Goal: Task Accomplishment & Management: Manage account settings

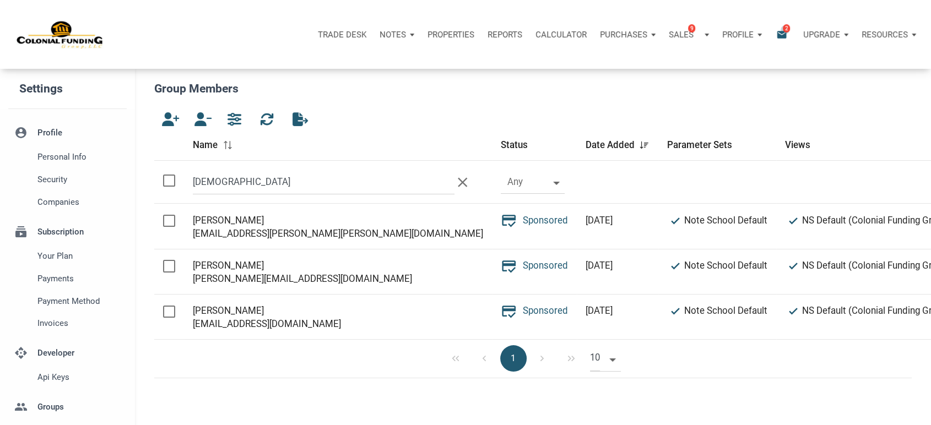
click at [784, 29] on span "2" at bounding box center [785, 28] width 7 height 9
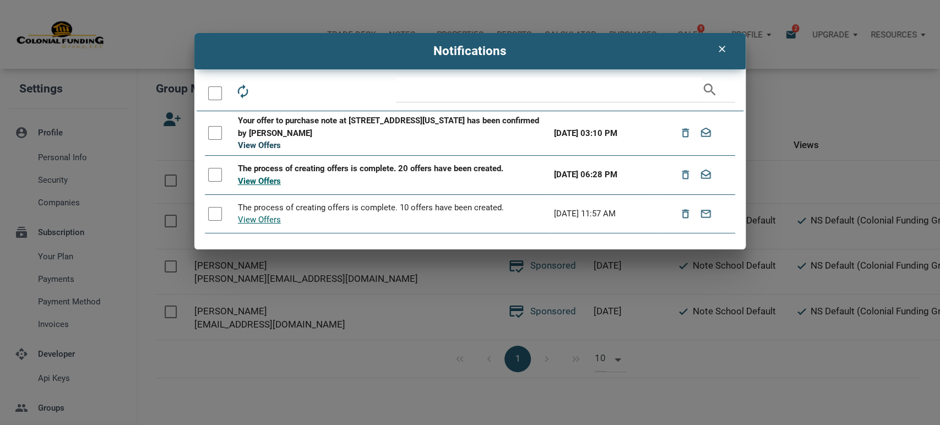
click at [259, 146] on link "View Offers" at bounding box center [259, 145] width 43 height 10
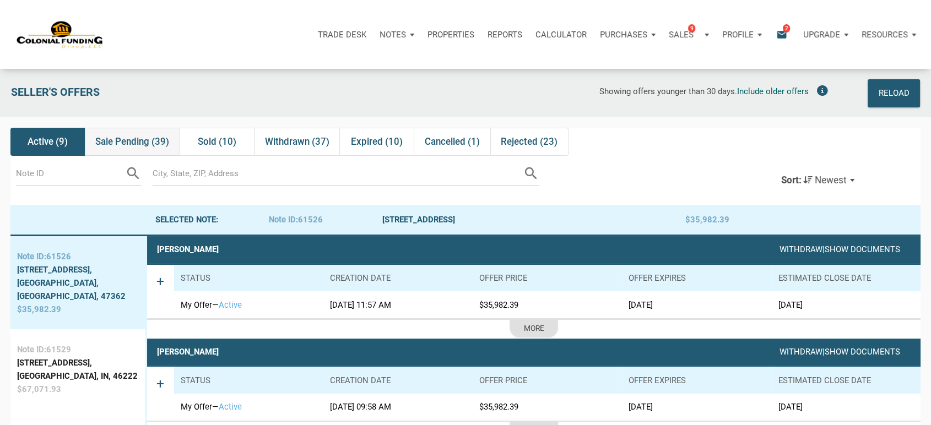
click at [139, 143] on span "Sale Pending (39)" at bounding box center [132, 141] width 74 height 13
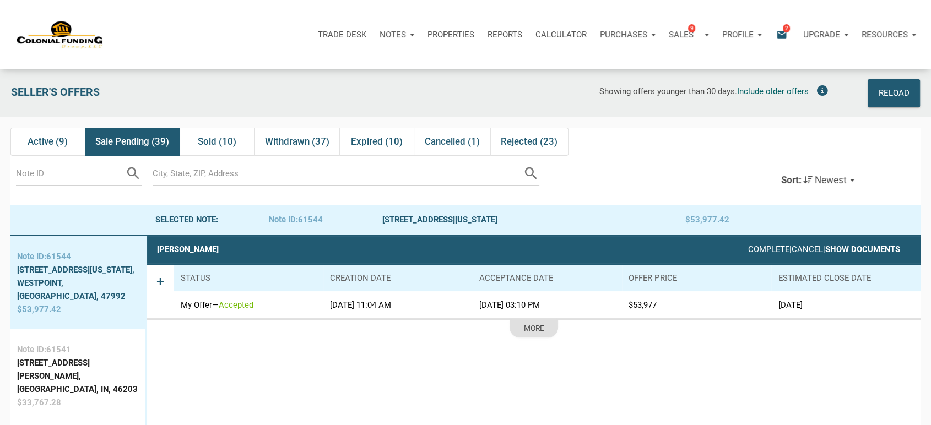
click at [846, 251] on link "Show Documents" at bounding box center [862, 249] width 75 height 10
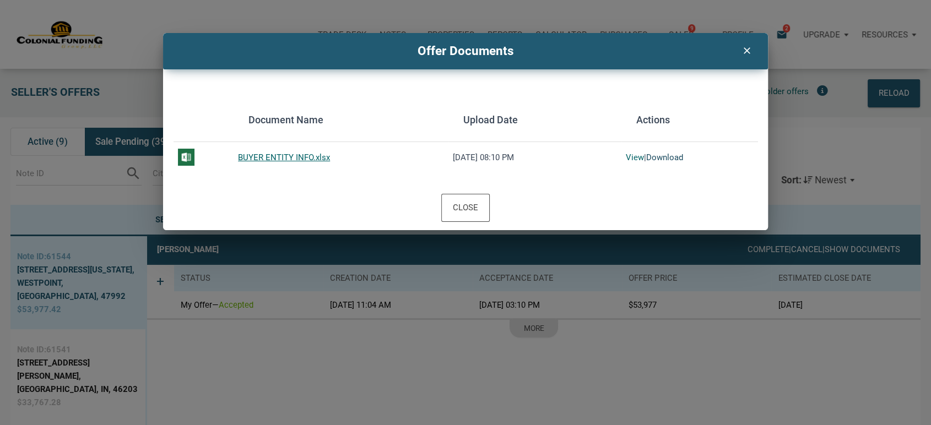
click at [671, 155] on link "Download" at bounding box center [664, 158] width 37 height 10
click at [748, 47] on icon "clear" at bounding box center [746, 49] width 13 height 14
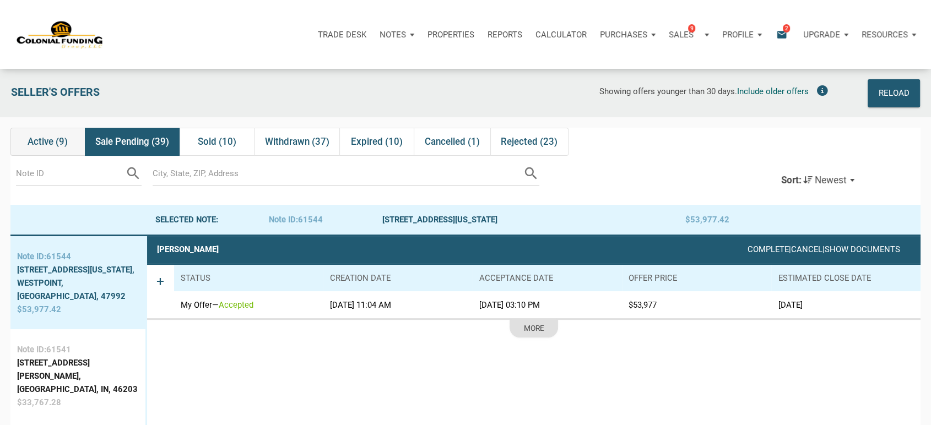
click at [39, 145] on span "Active (9)" at bounding box center [48, 141] width 40 height 13
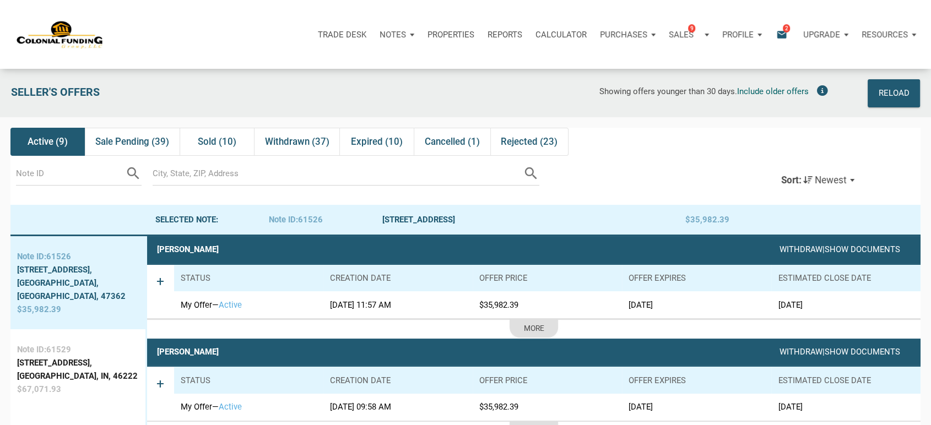
click at [784, 30] on span "2" at bounding box center [785, 28] width 7 height 9
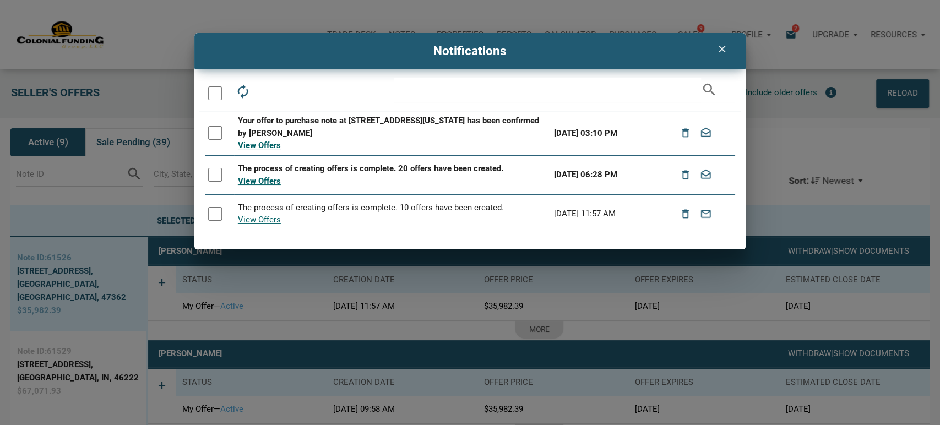
click at [723, 48] on icon "clear" at bounding box center [721, 49] width 13 height 11
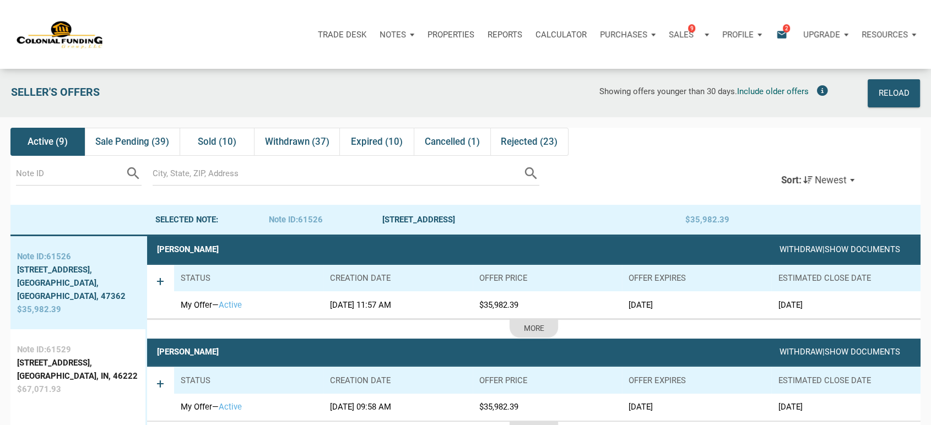
click at [405, 35] on div "Notes" at bounding box center [397, 34] width 48 height 33
click at [321, 63] on link "Dashboard" at bounding box center [365, 64] width 105 height 23
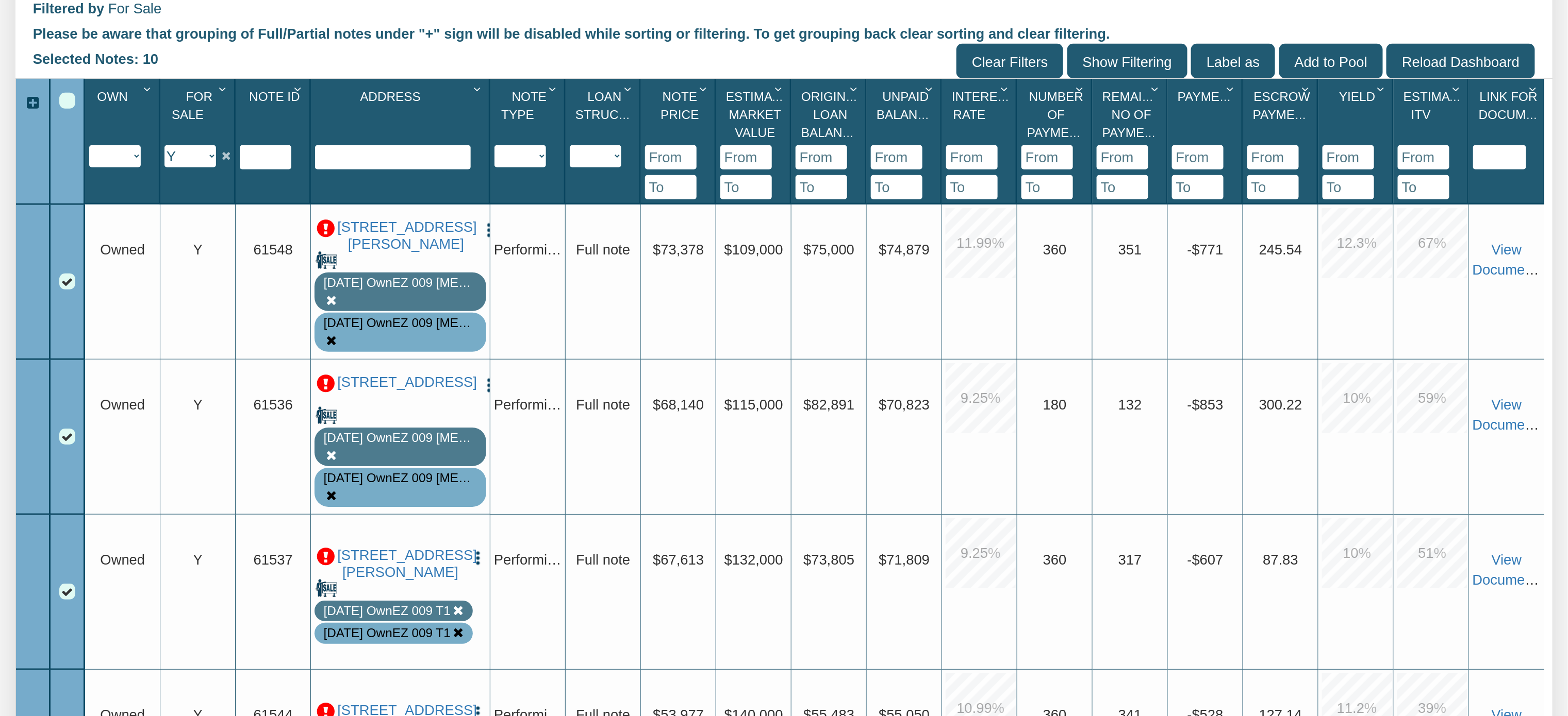
scroll to position [385, 0]
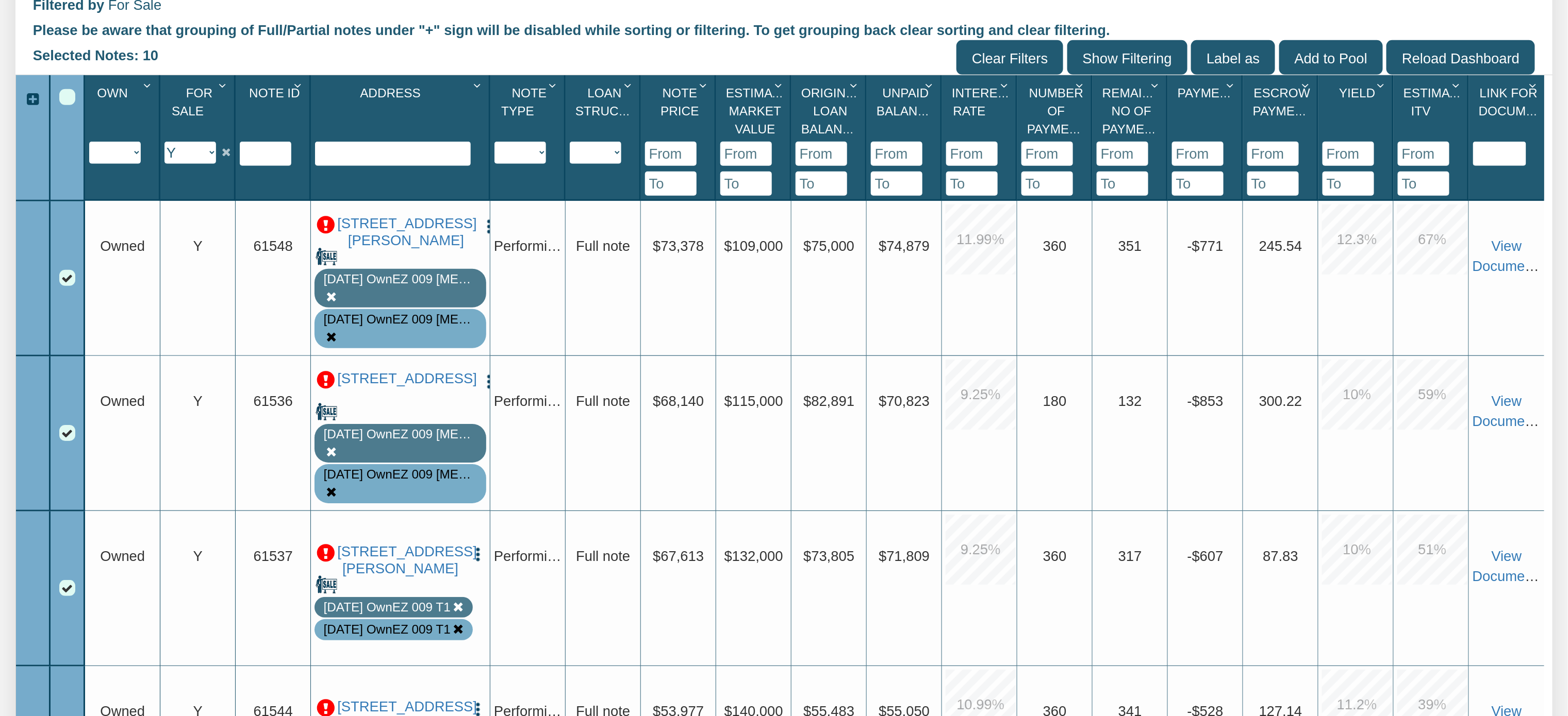
click at [327, 235] on p at bounding box center [326, 226] width 19 height 19
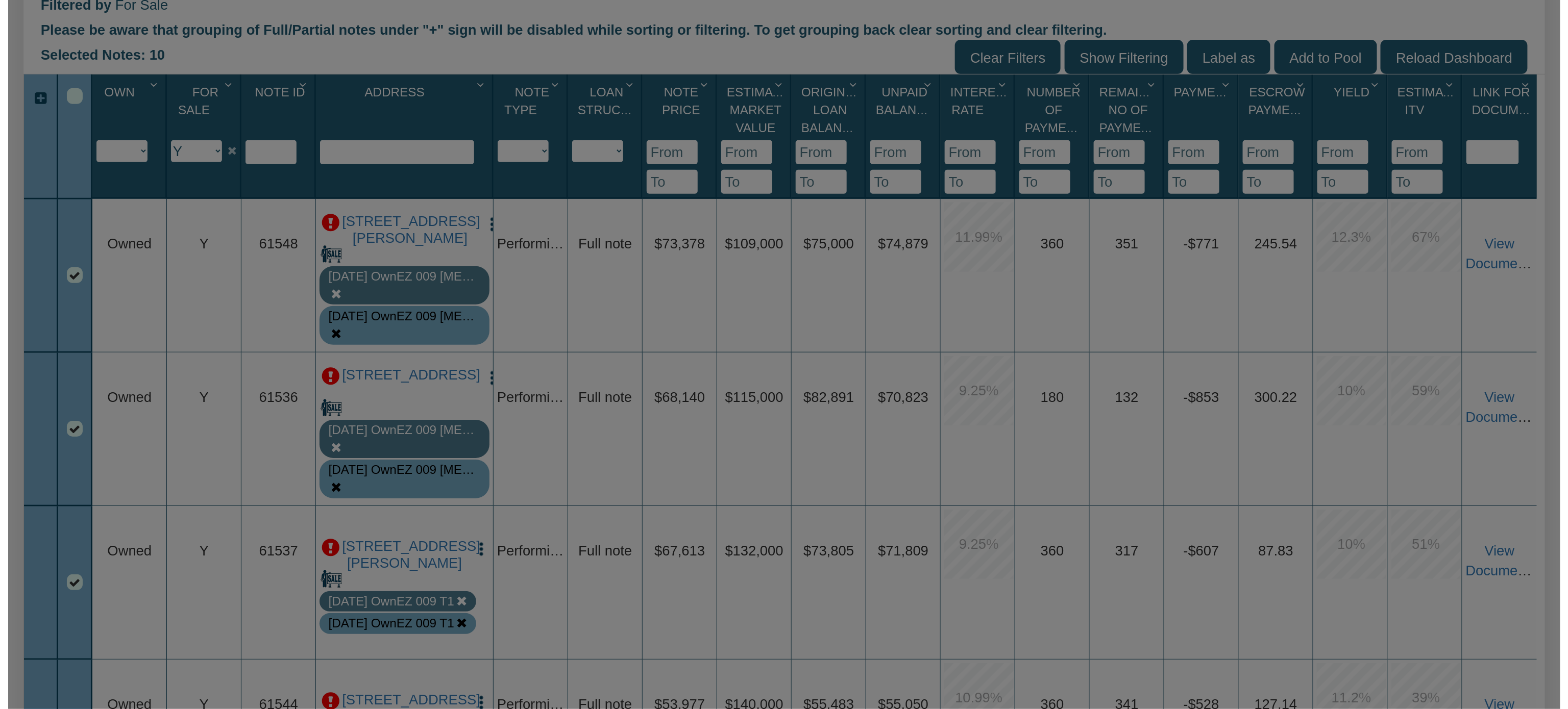
scroll to position [383, 0]
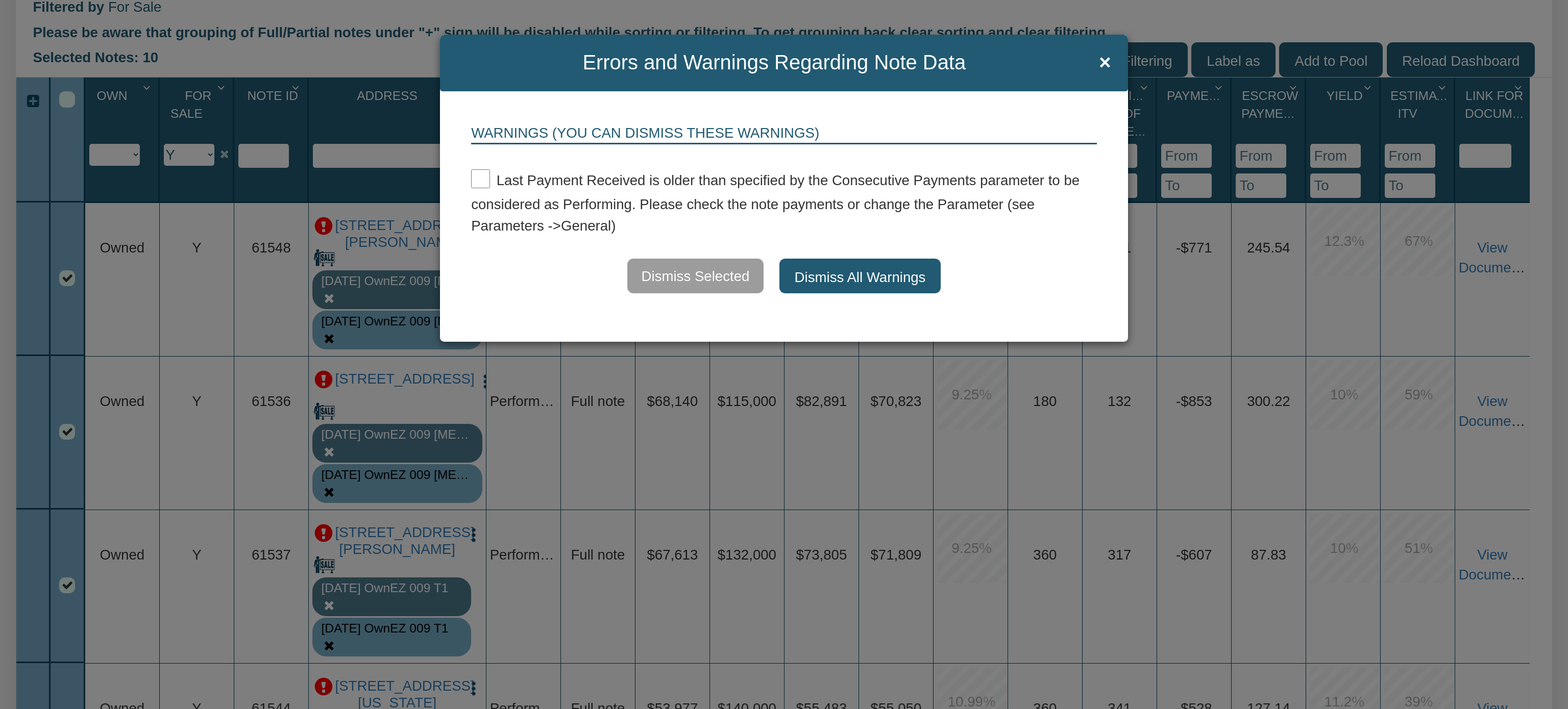
click at [481, 179] on input "checkbox" at bounding box center [480, 179] width 19 height 19
checkbox input "true"
click at [808, 273] on button "Dismiss All Warnings" at bounding box center [861, 275] width 162 height 34
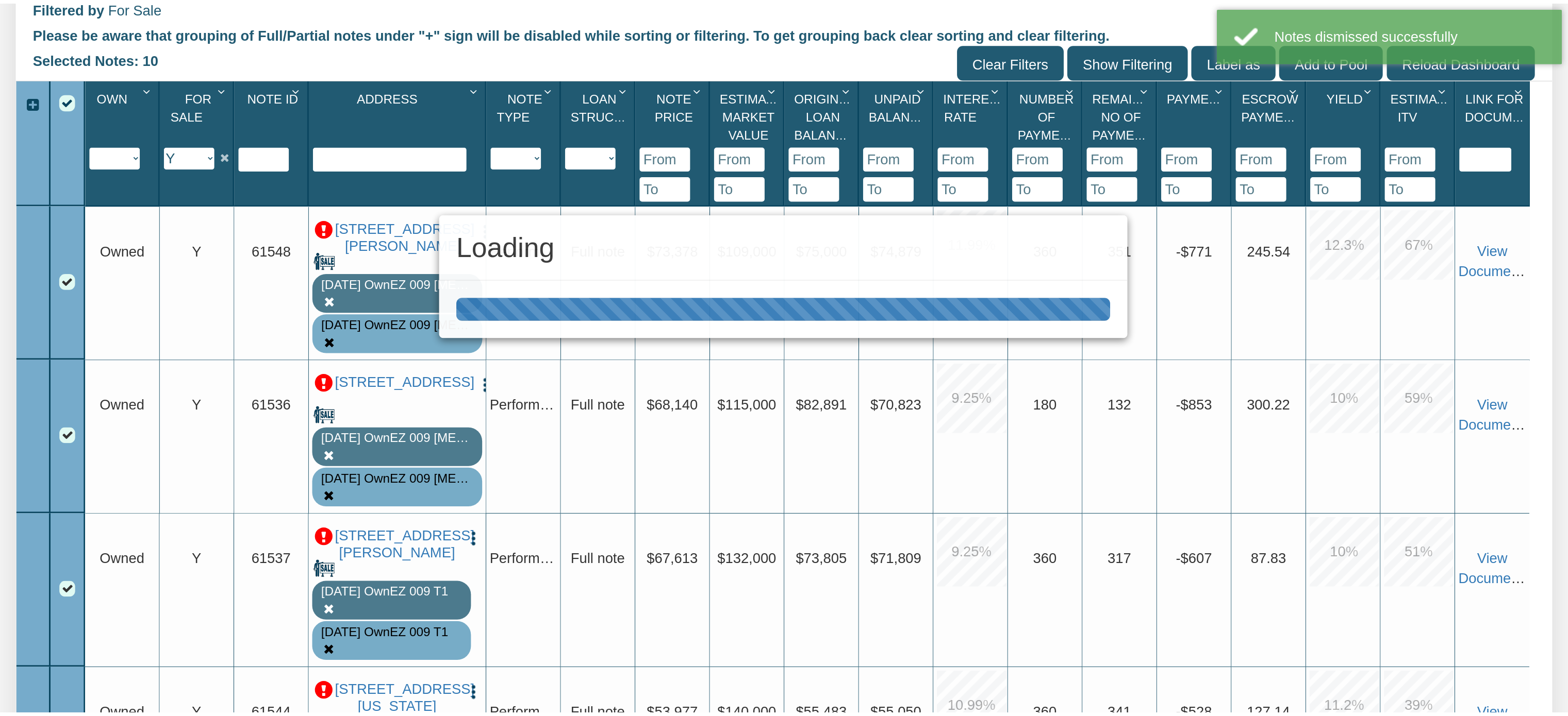
scroll to position [385, 0]
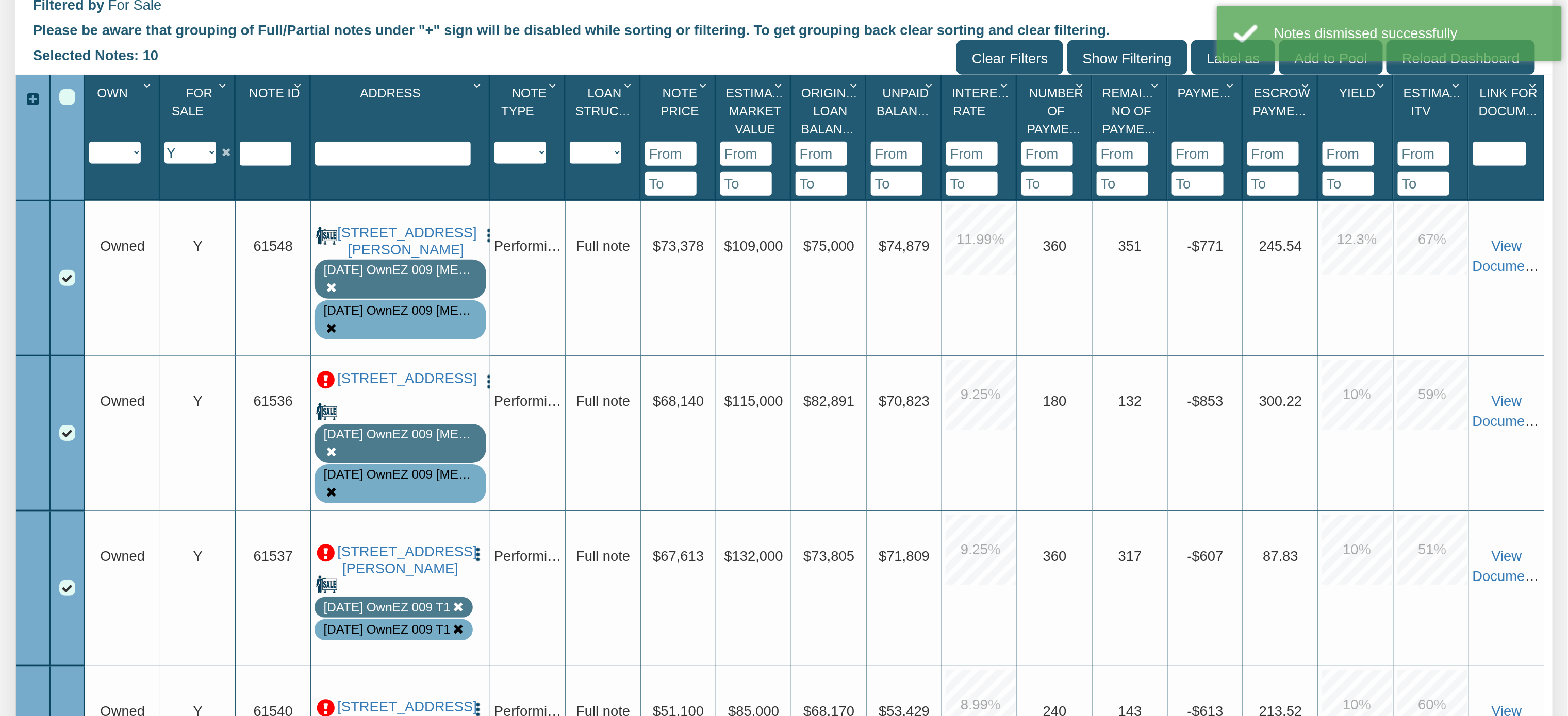
click at [329, 389] on p at bounding box center [326, 380] width 19 height 19
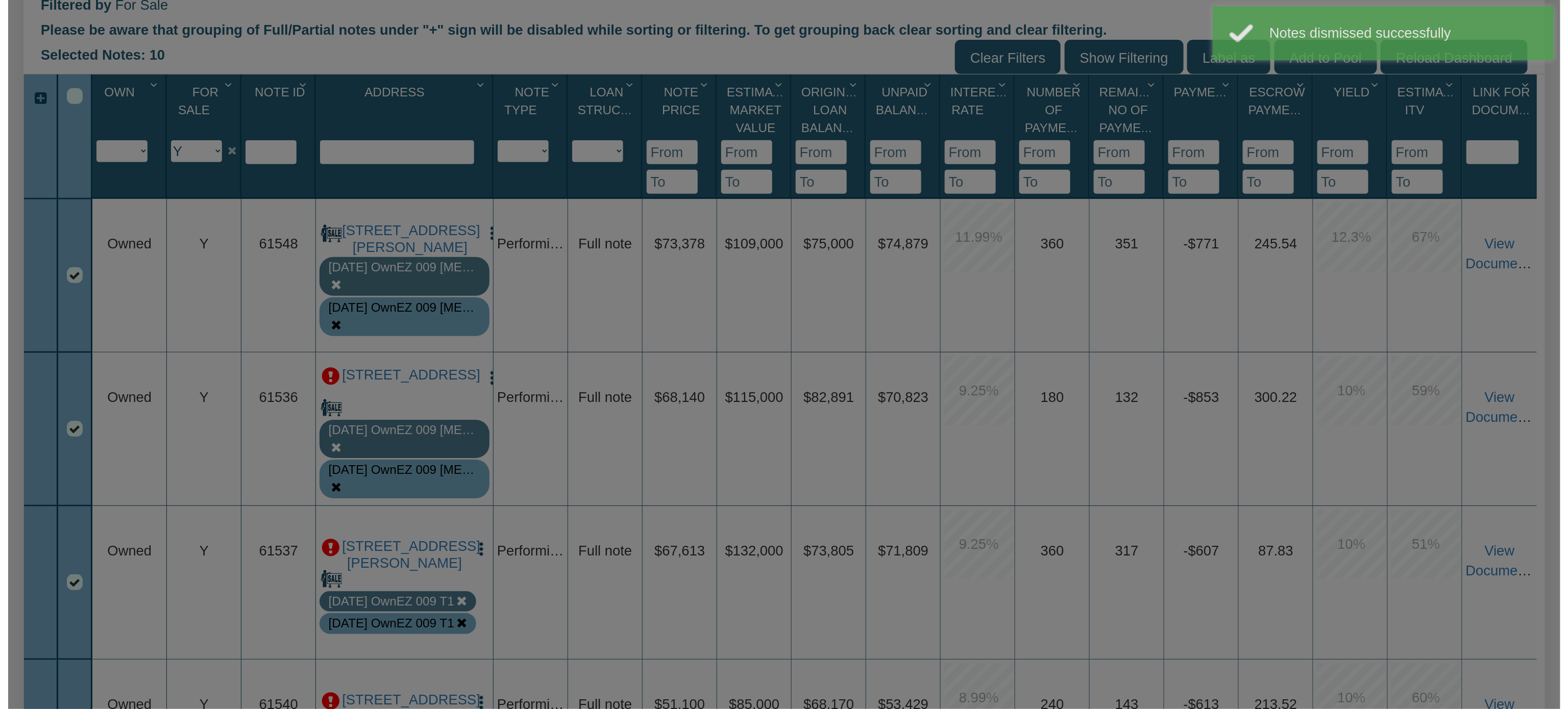
scroll to position [383, 0]
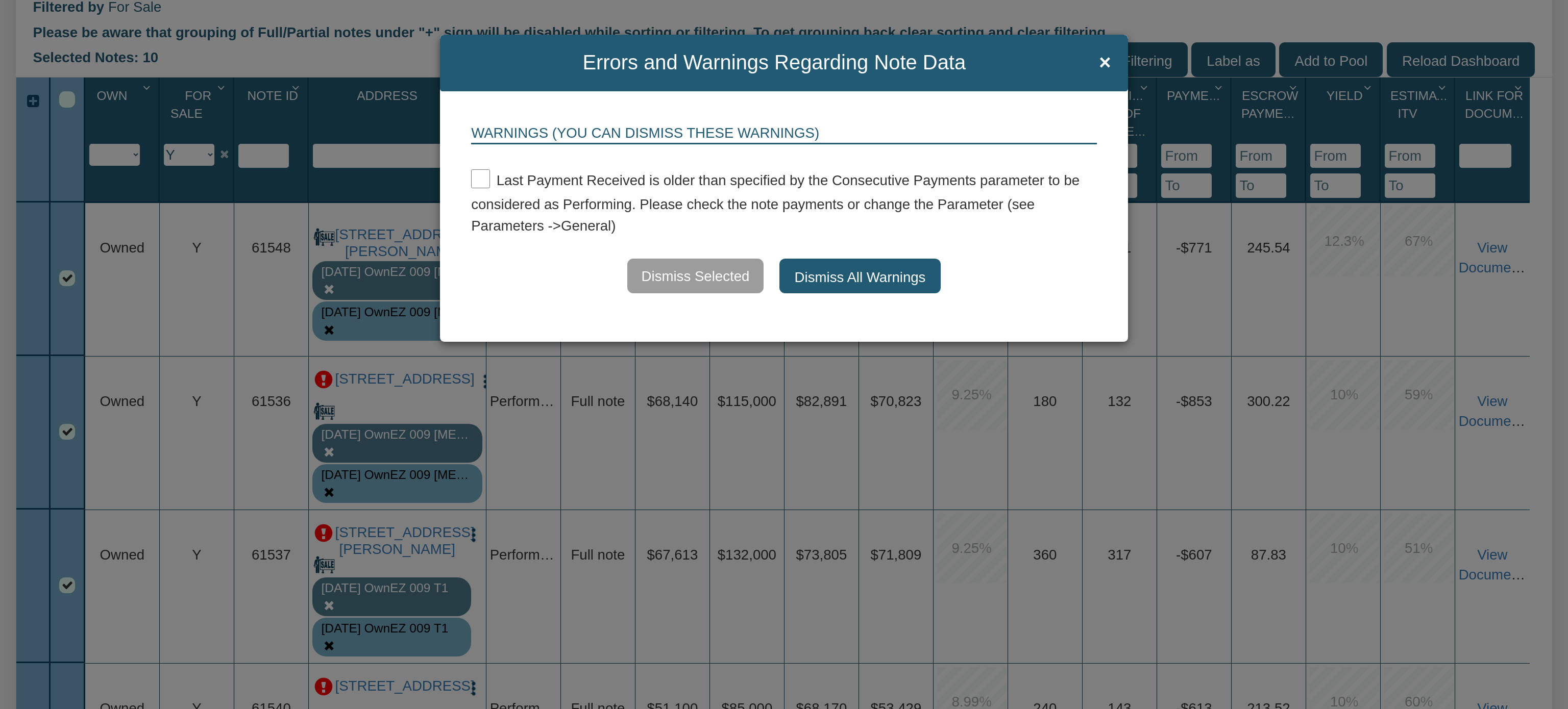
click at [864, 285] on button "Dismiss All Warnings" at bounding box center [860, 275] width 162 height 34
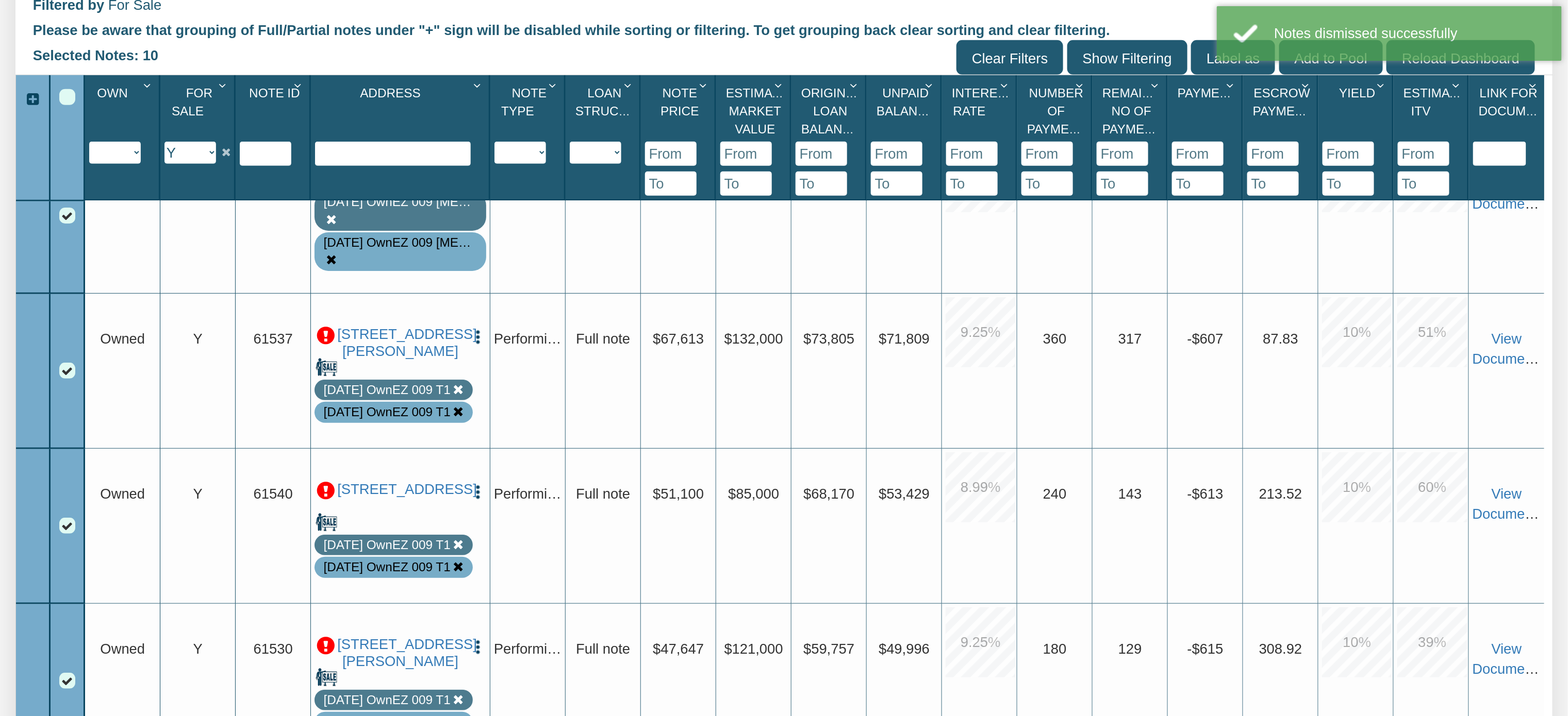
scroll to position [248, 0]
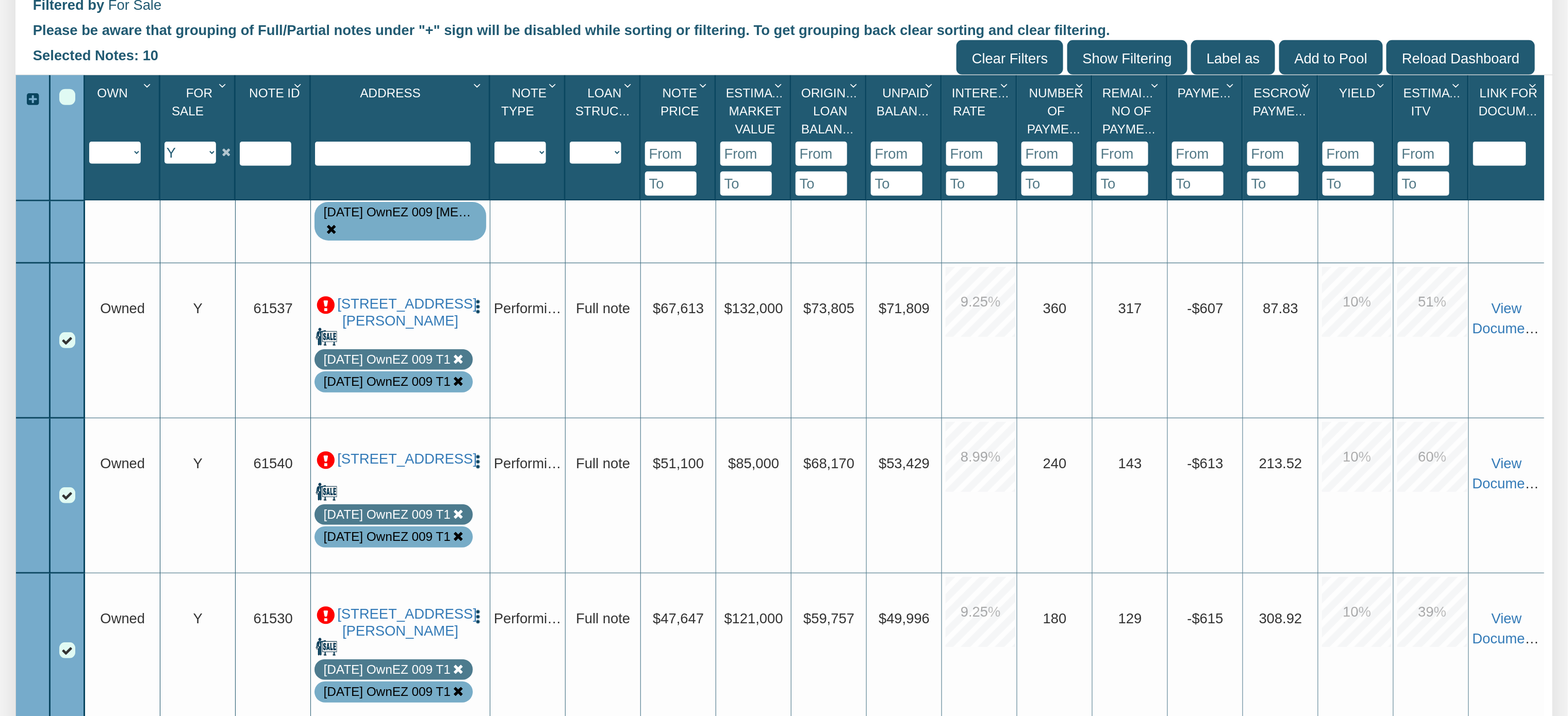
click at [330, 297] on p at bounding box center [326, 306] width 19 height 19
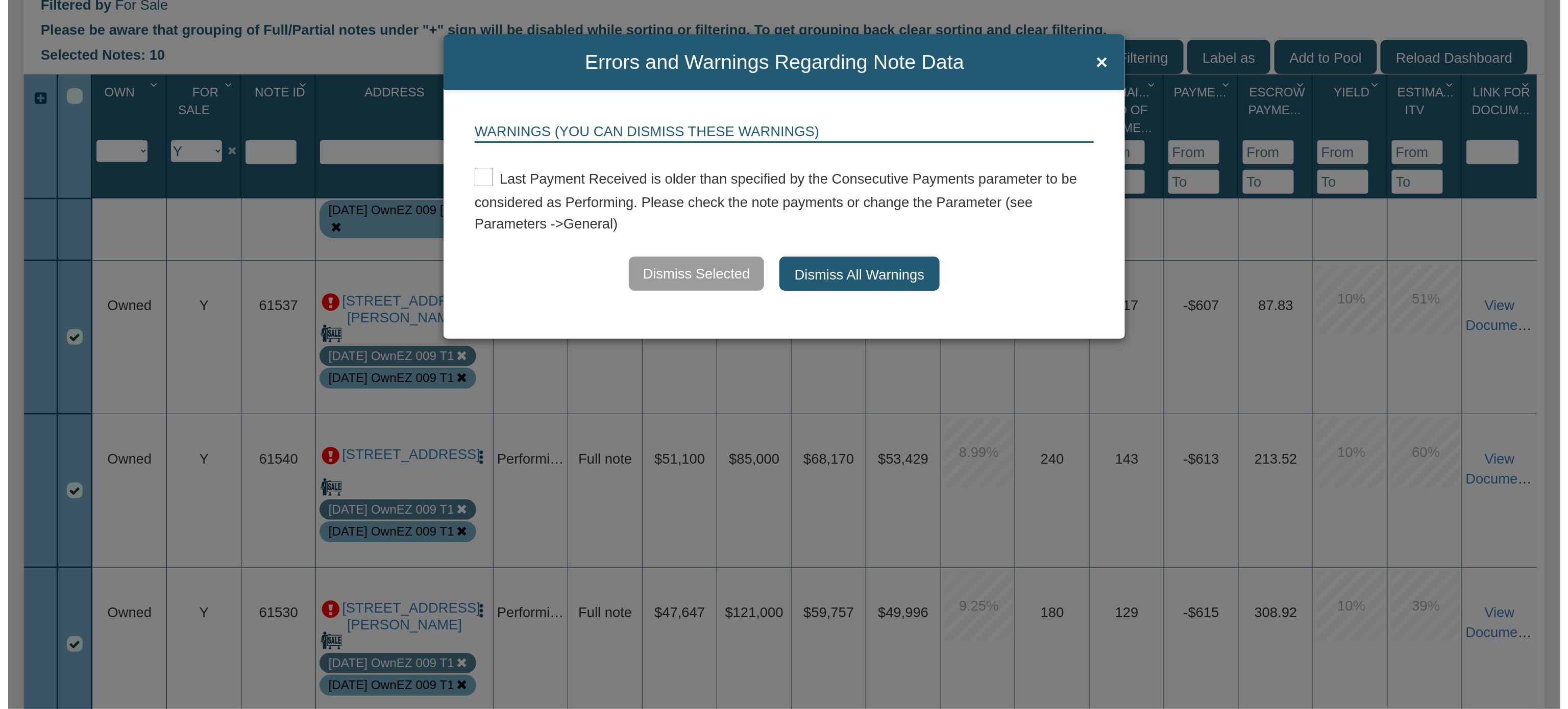
scroll to position [383, 0]
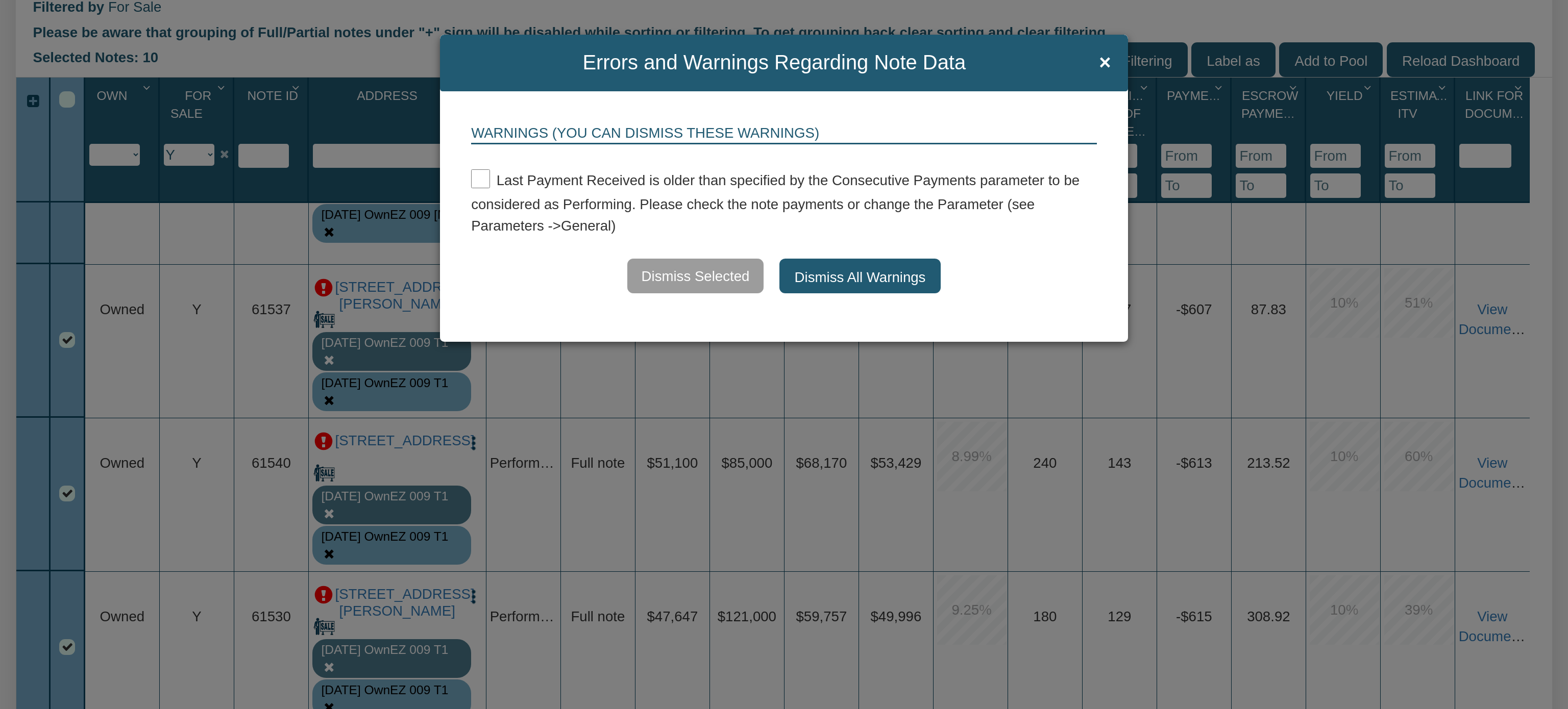
click at [824, 273] on button "Dismiss All Warnings" at bounding box center [860, 275] width 162 height 34
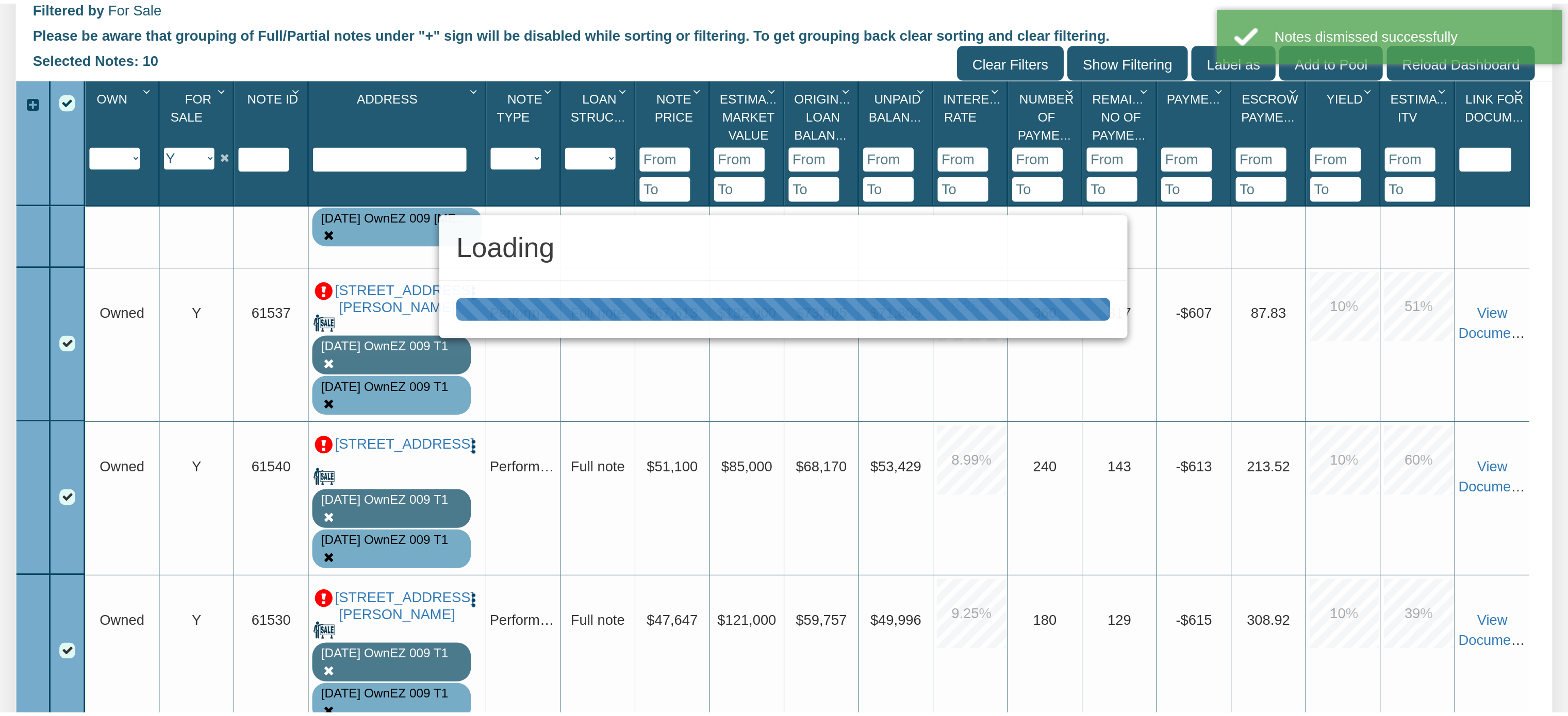
scroll to position [385, 0]
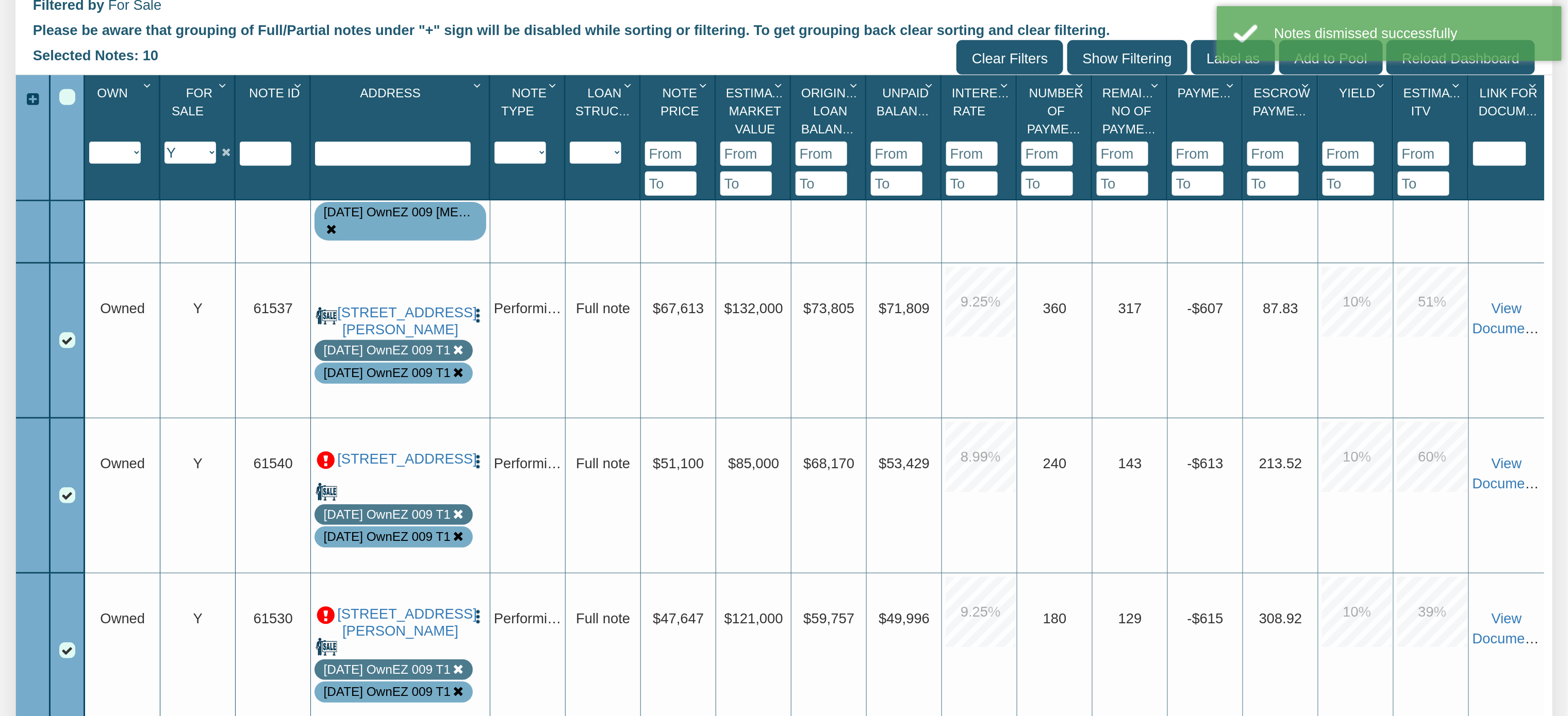
click at [324, 451] on p at bounding box center [326, 460] width 19 height 19
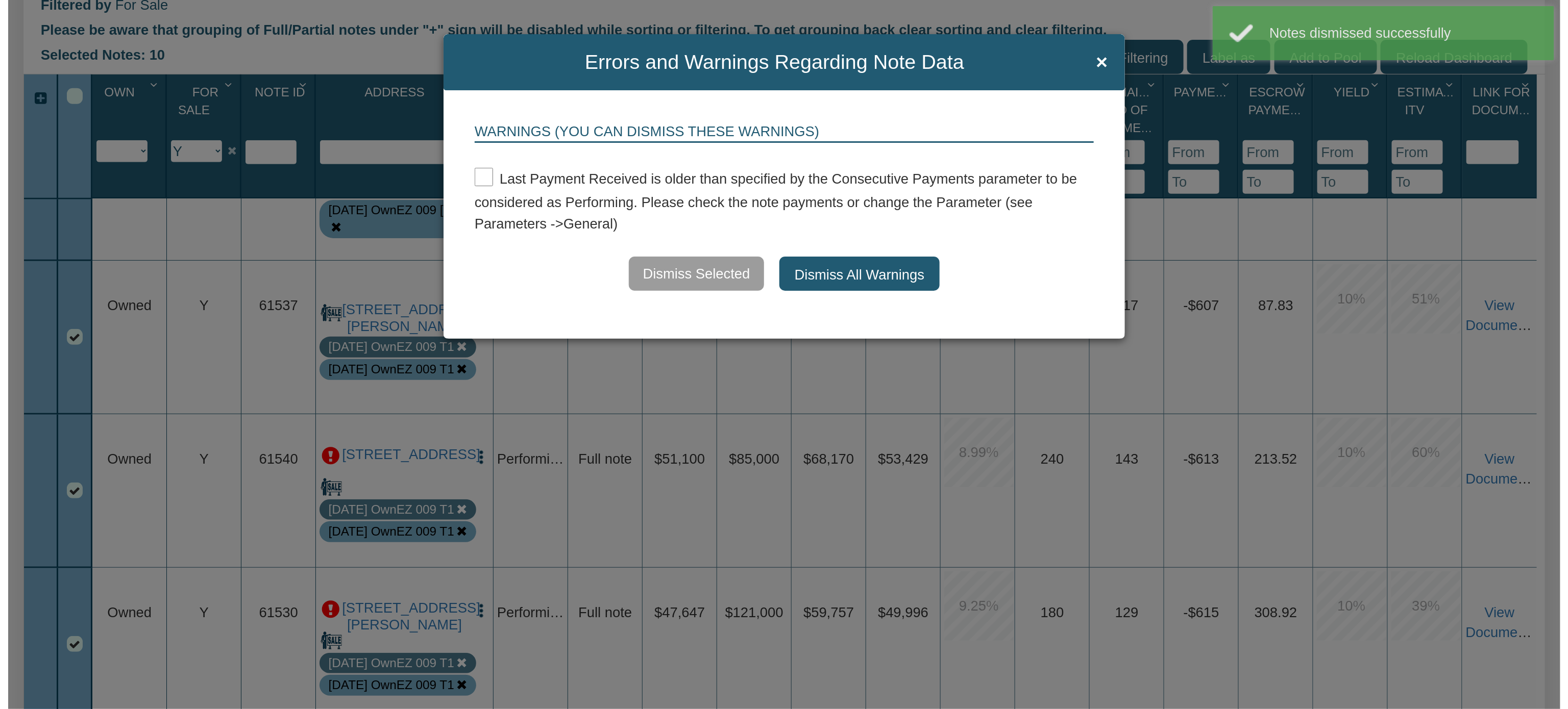
scroll to position [383, 0]
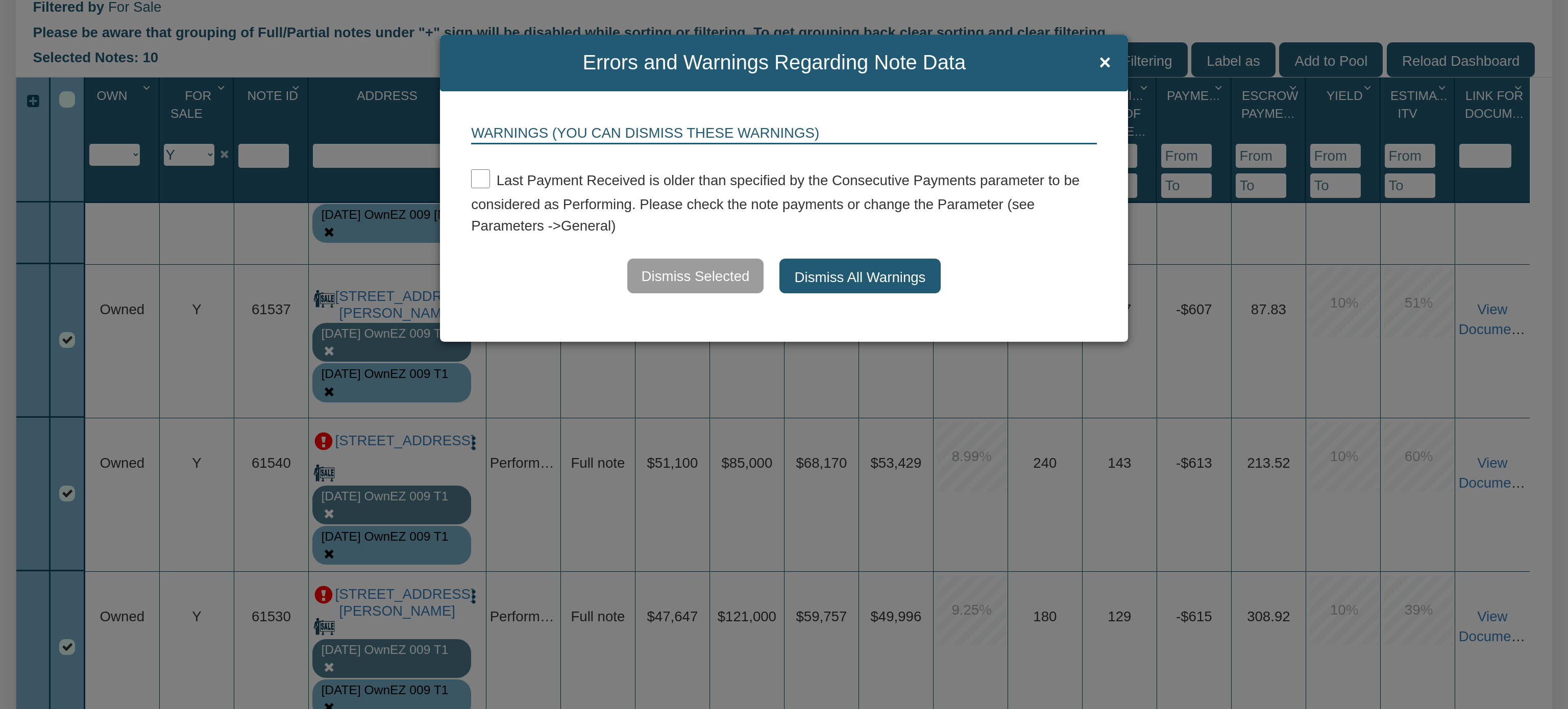
click at [830, 271] on button "Dismiss All Warnings" at bounding box center [860, 275] width 162 height 34
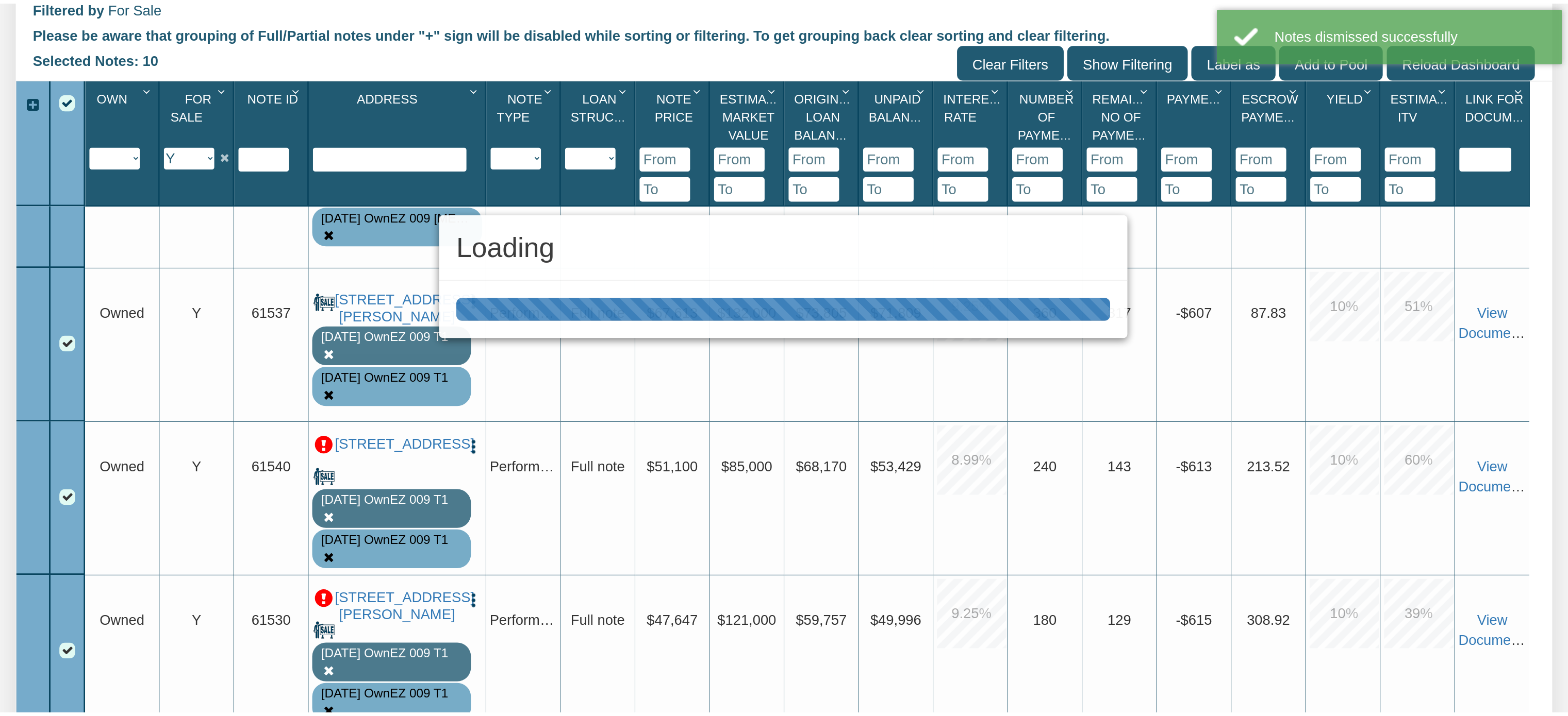
scroll to position [385, 0]
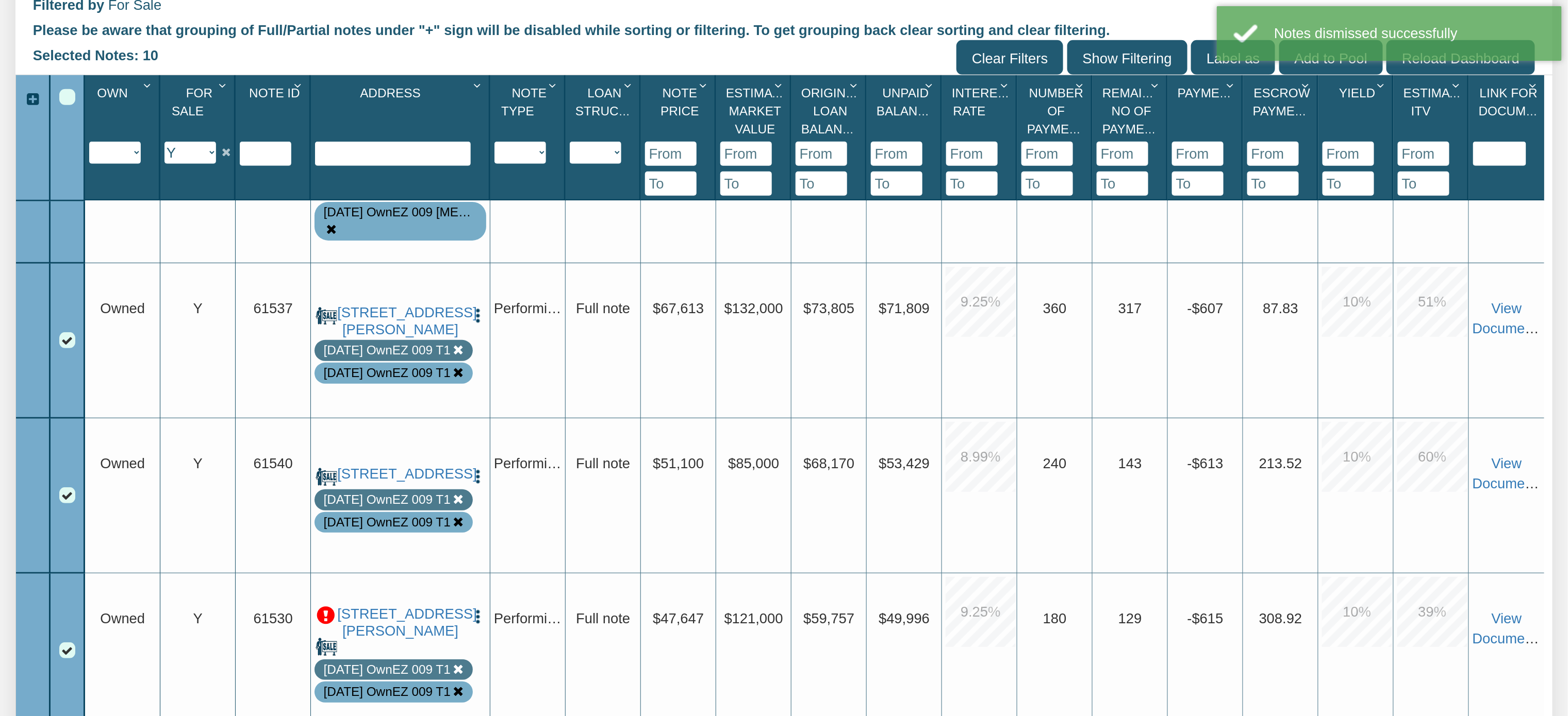
click at [324, 606] on p at bounding box center [326, 616] width 19 height 19
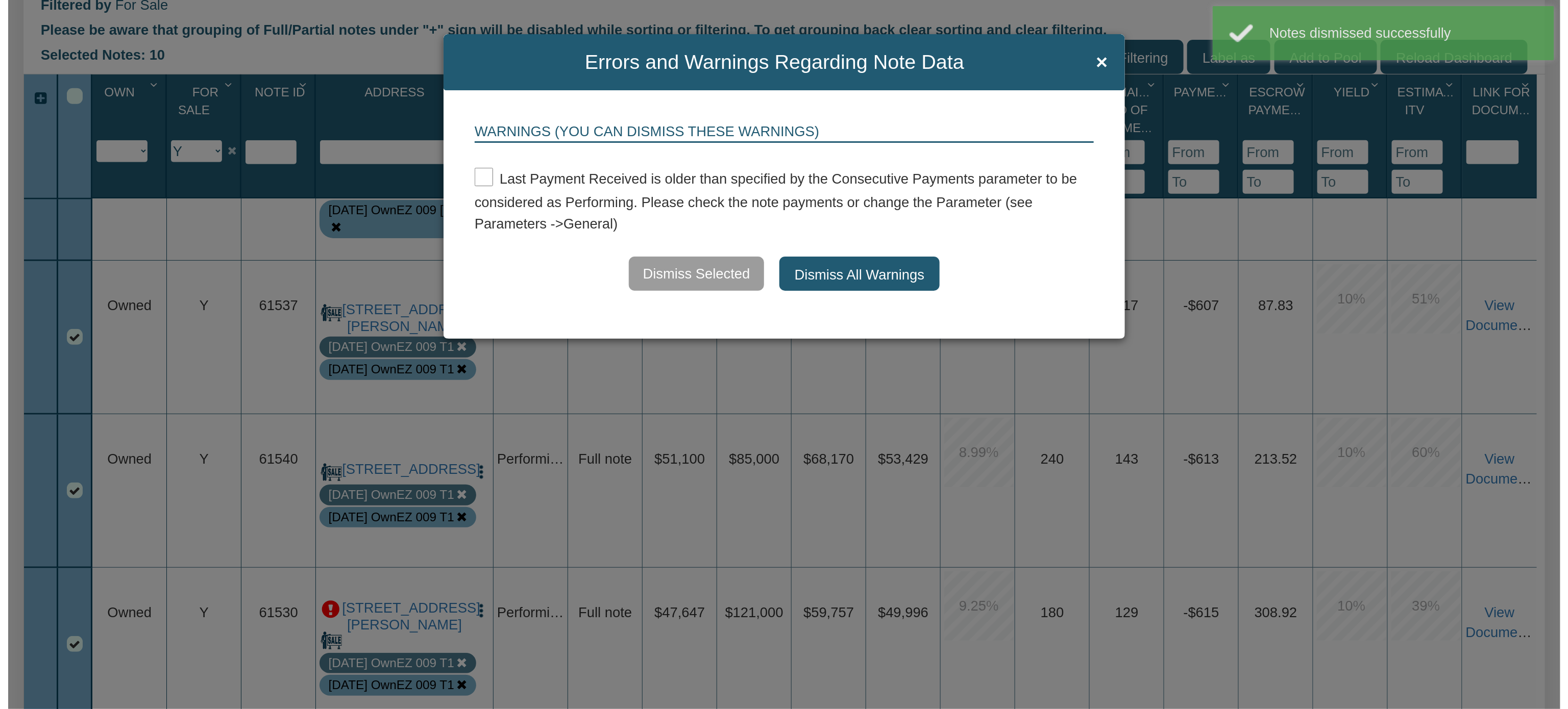
scroll to position [383, 0]
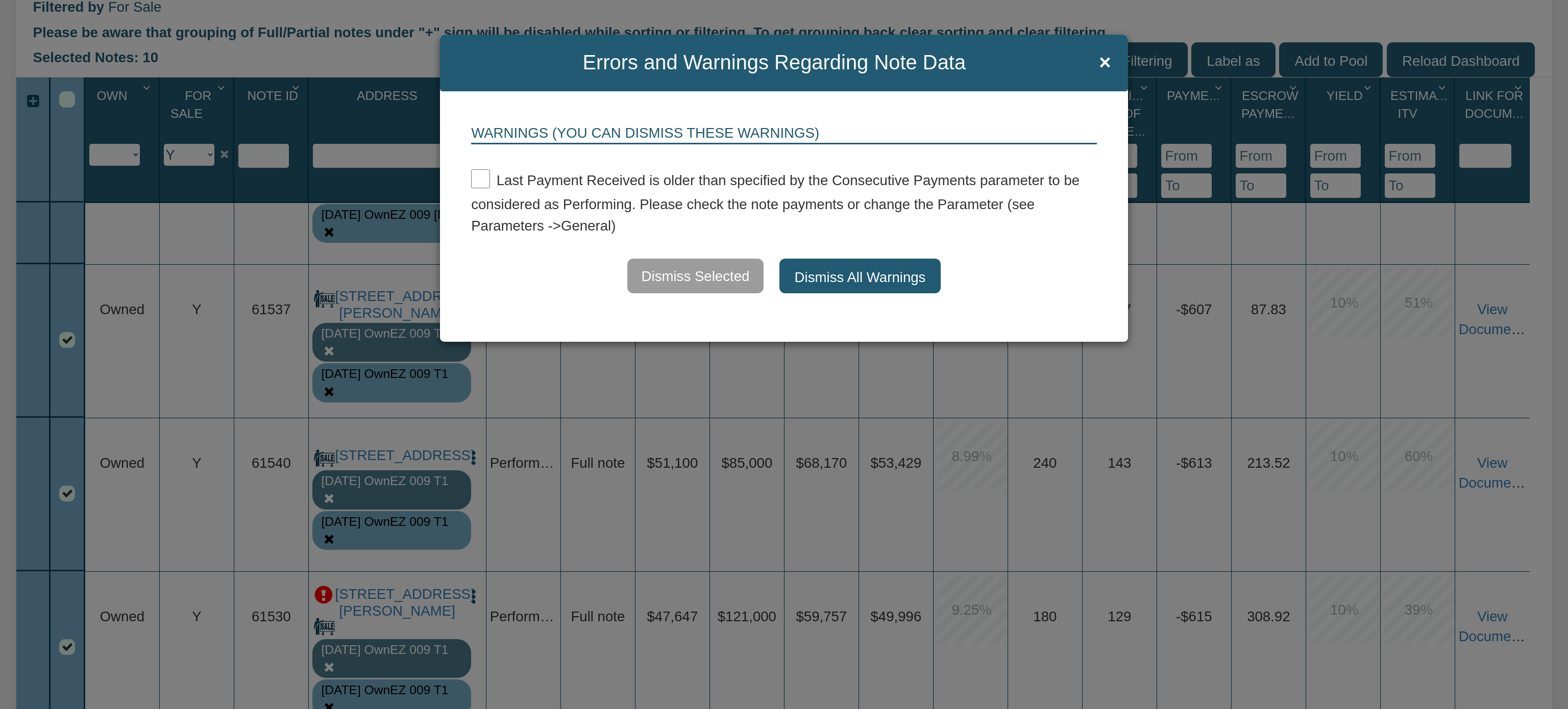
click at [853, 272] on button "Dismiss All Warnings" at bounding box center [860, 275] width 162 height 34
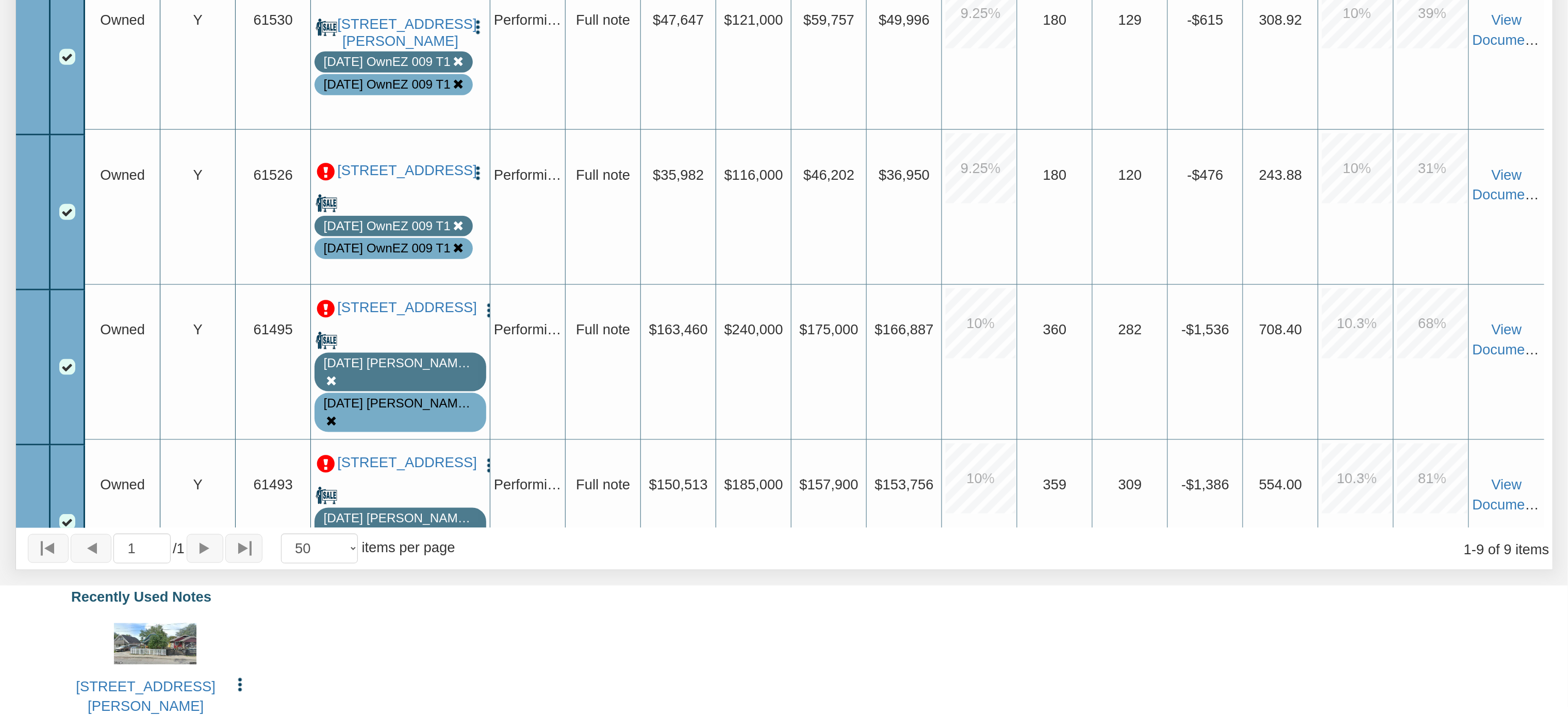
scroll to position [630, 0]
click at [331, 163] on p at bounding box center [326, 172] width 19 height 19
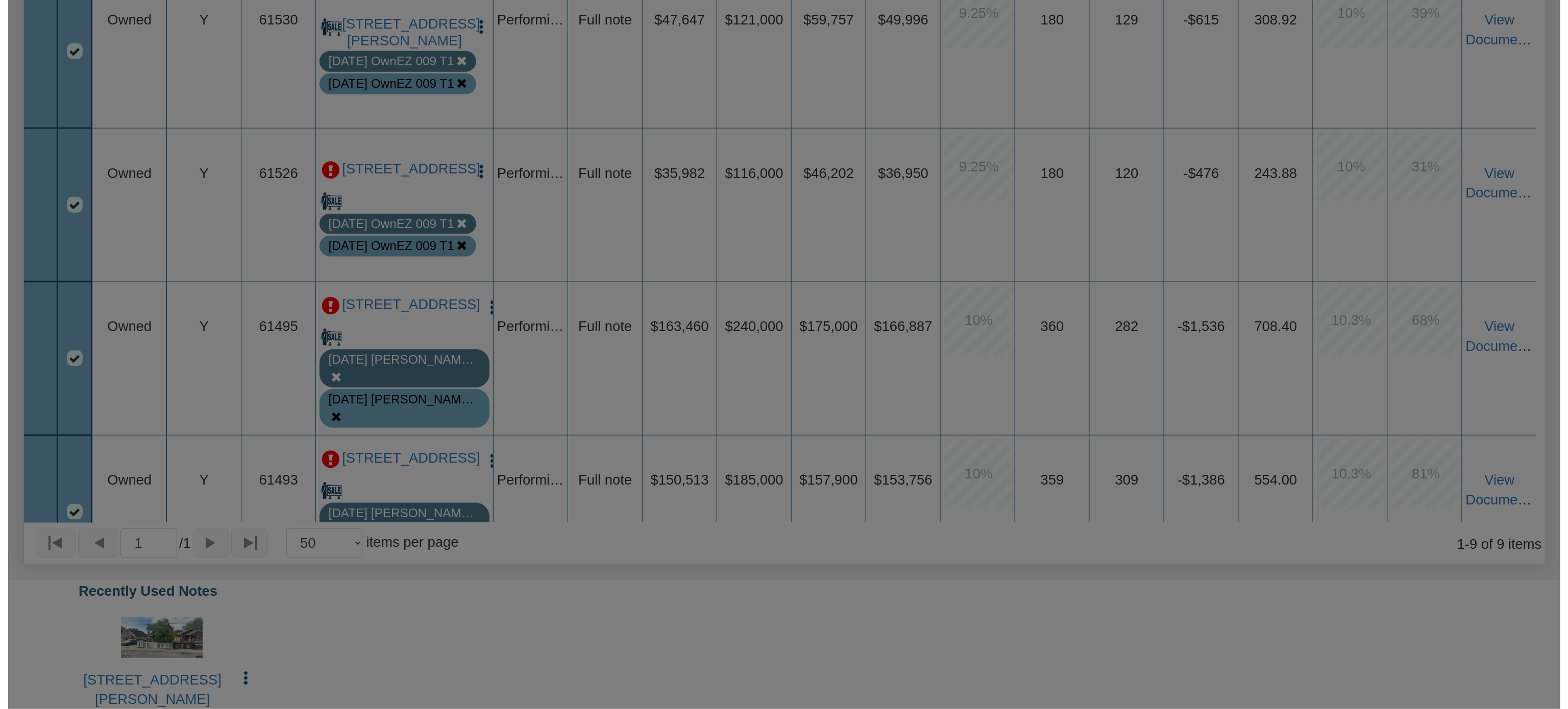
scroll to position [597, 0]
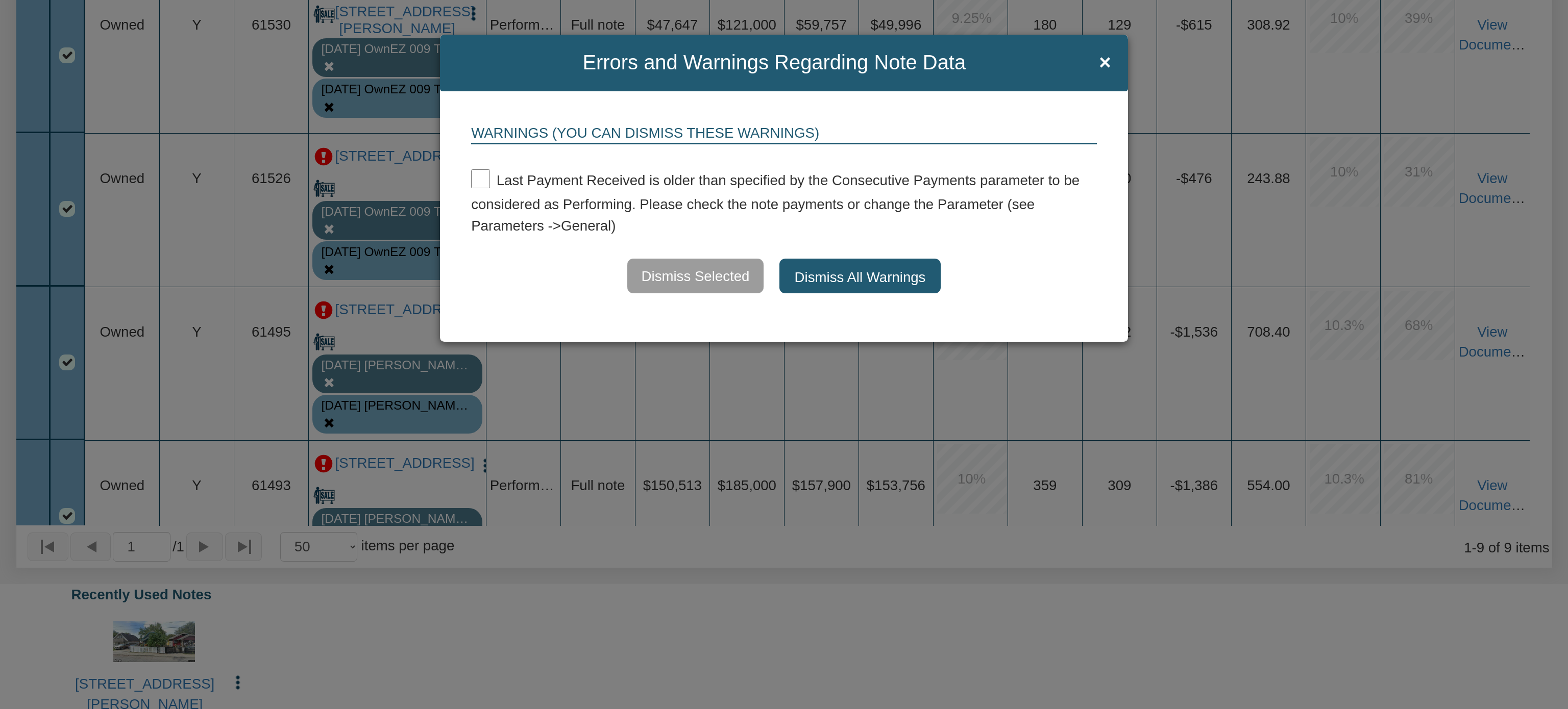
click at [836, 279] on button "Dismiss All Warnings" at bounding box center [860, 275] width 162 height 34
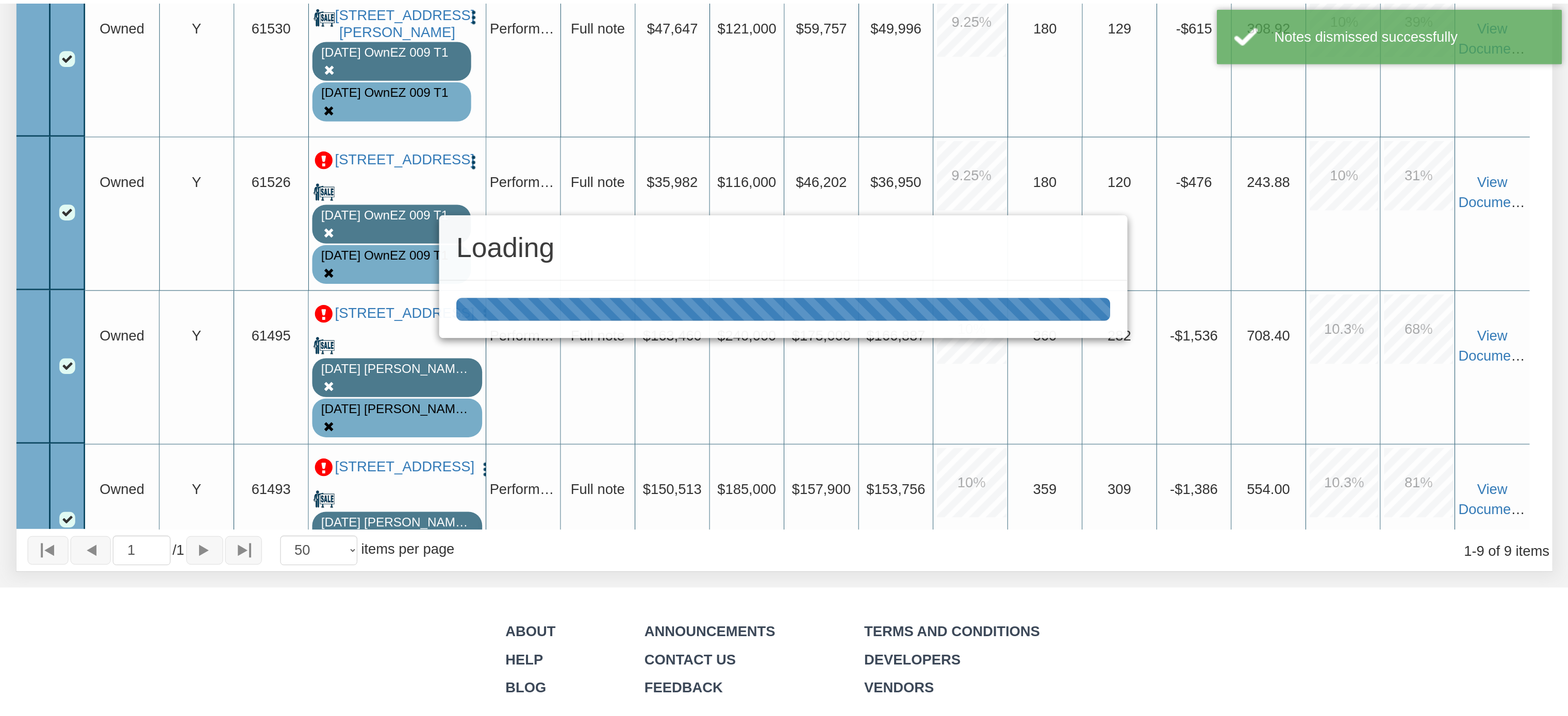
scroll to position [602, 0]
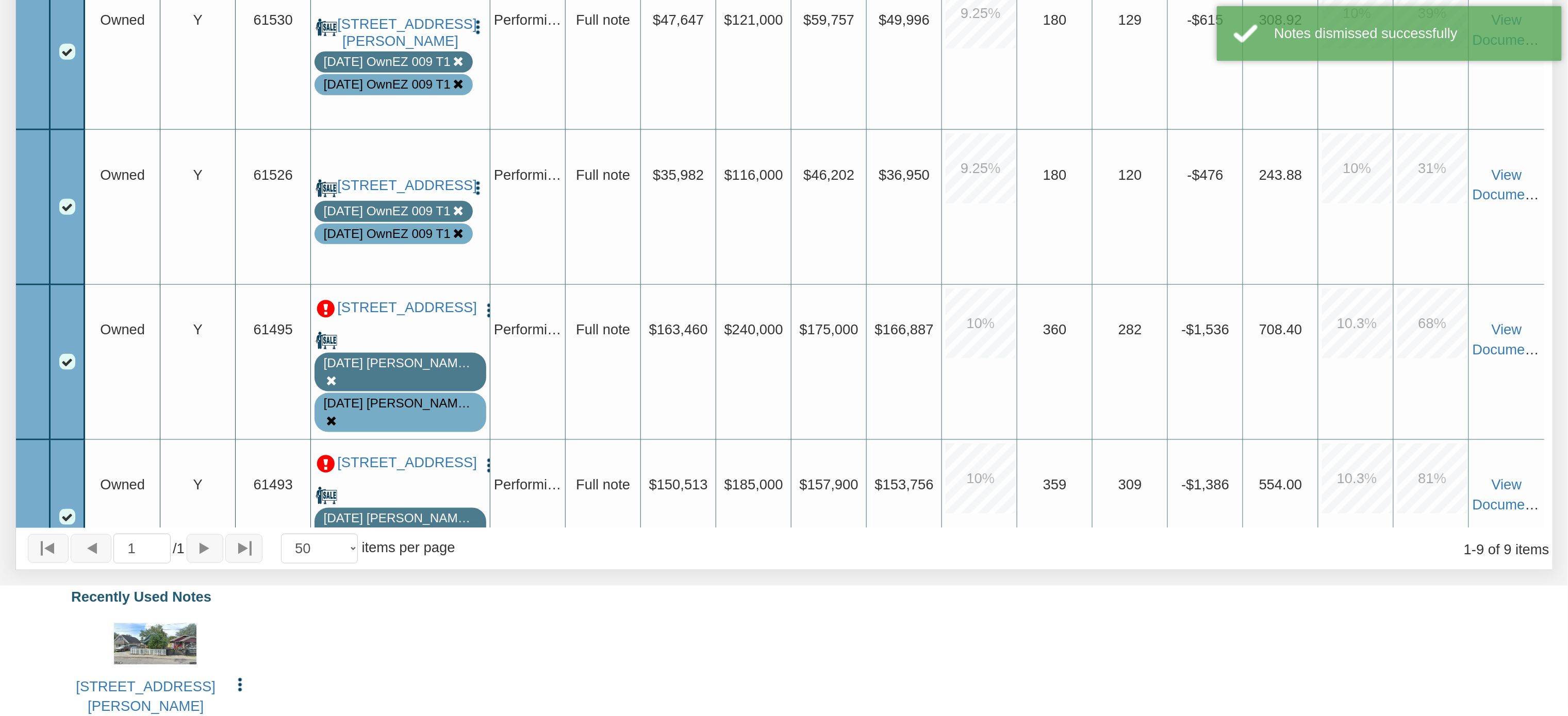
click at [329, 318] on p at bounding box center [326, 309] width 19 height 19
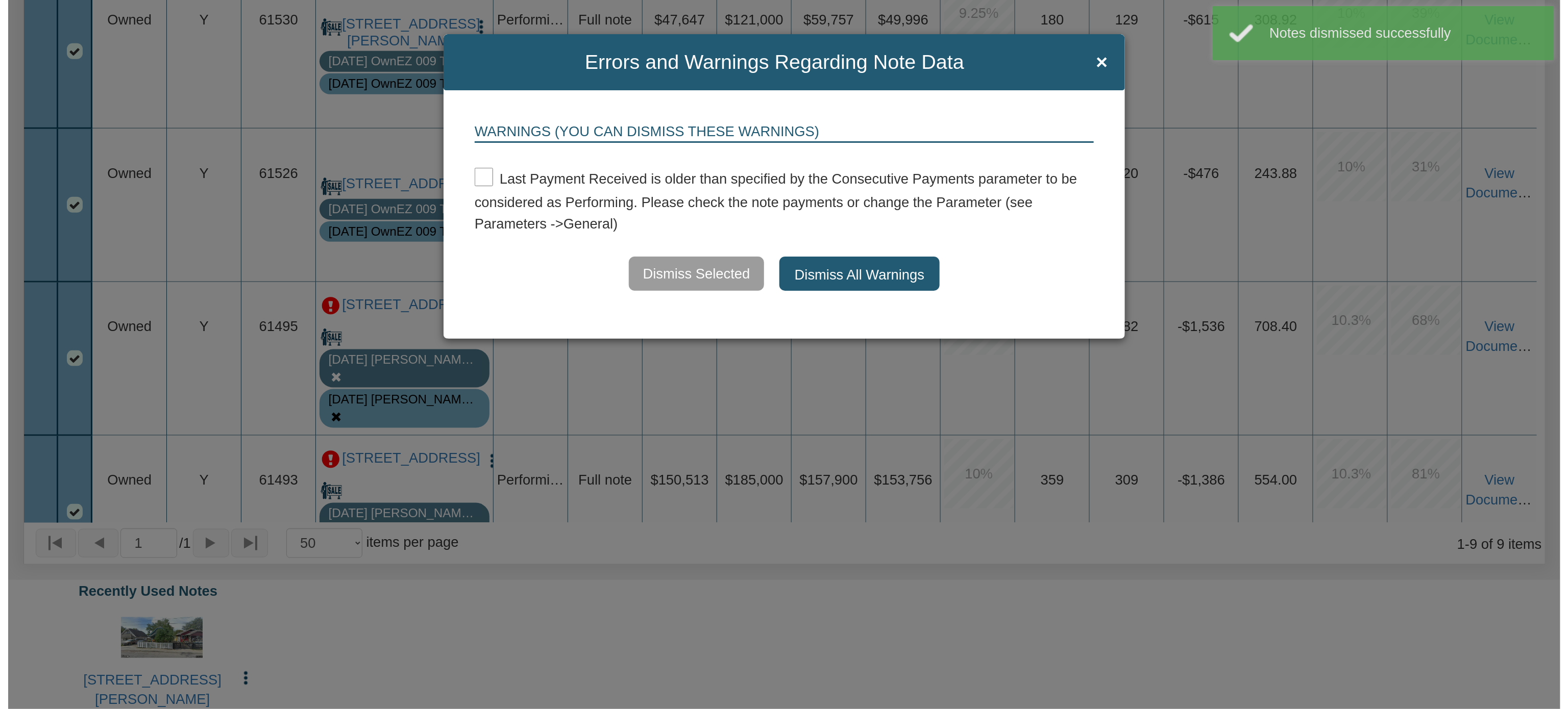
scroll to position [597, 0]
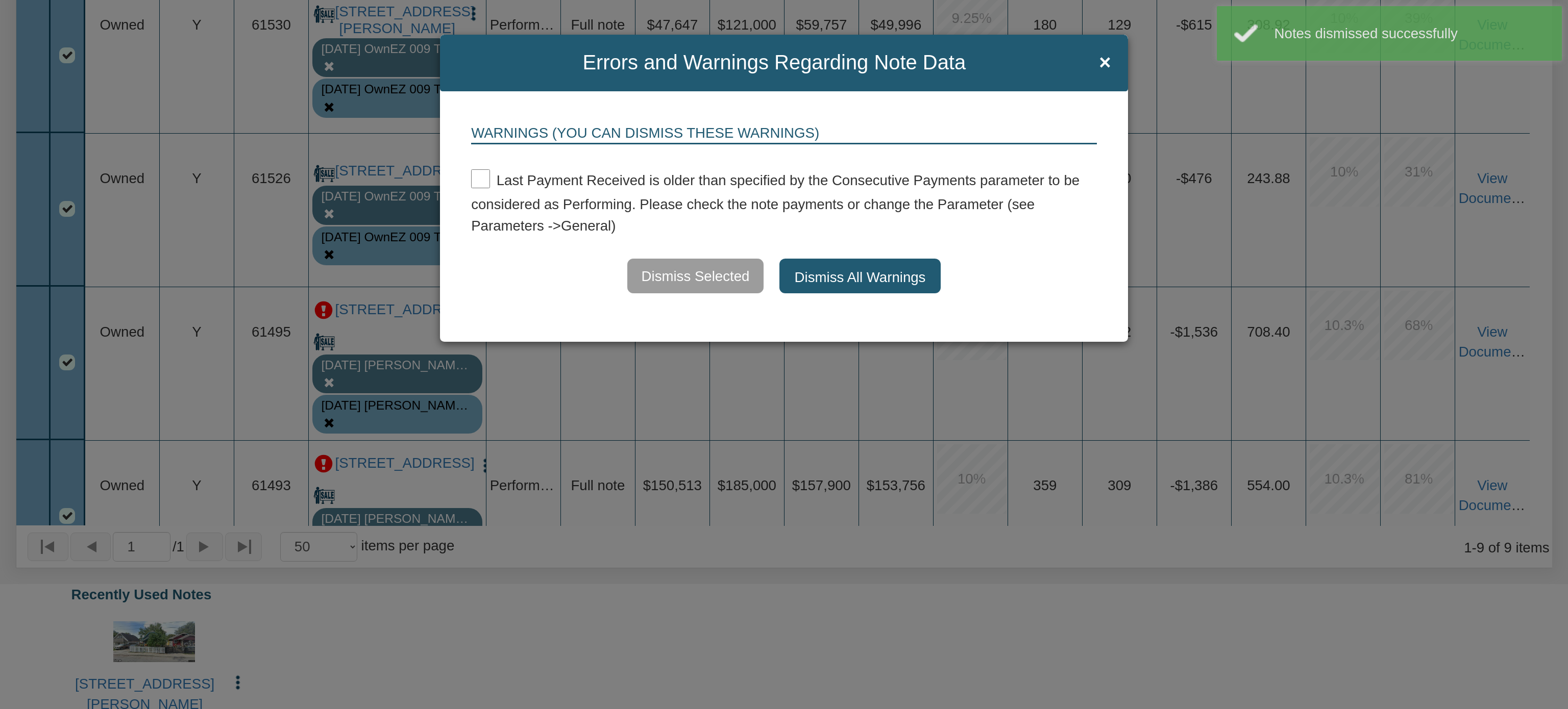
click at [825, 274] on button "Dismiss All Warnings" at bounding box center [860, 275] width 162 height 34
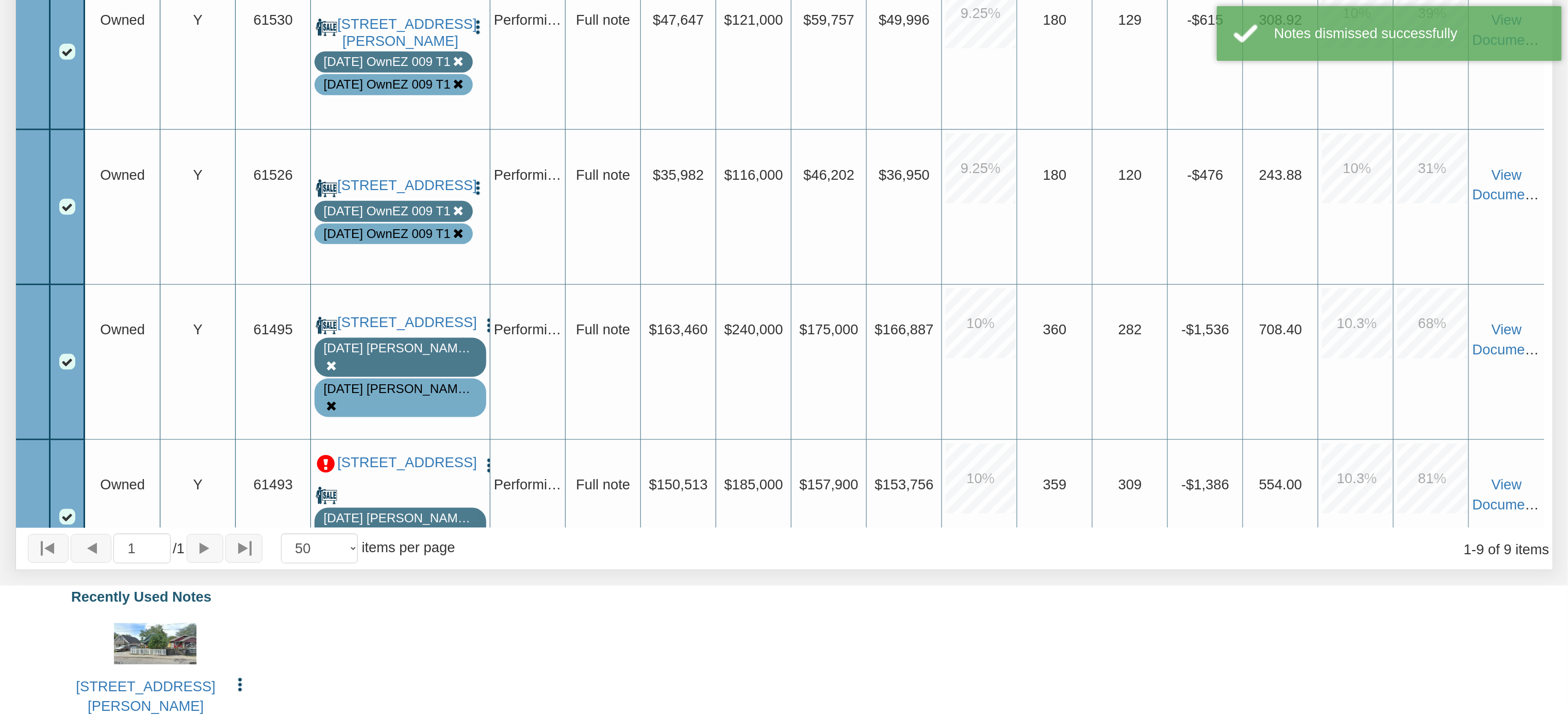
scroll to position [869, 0]
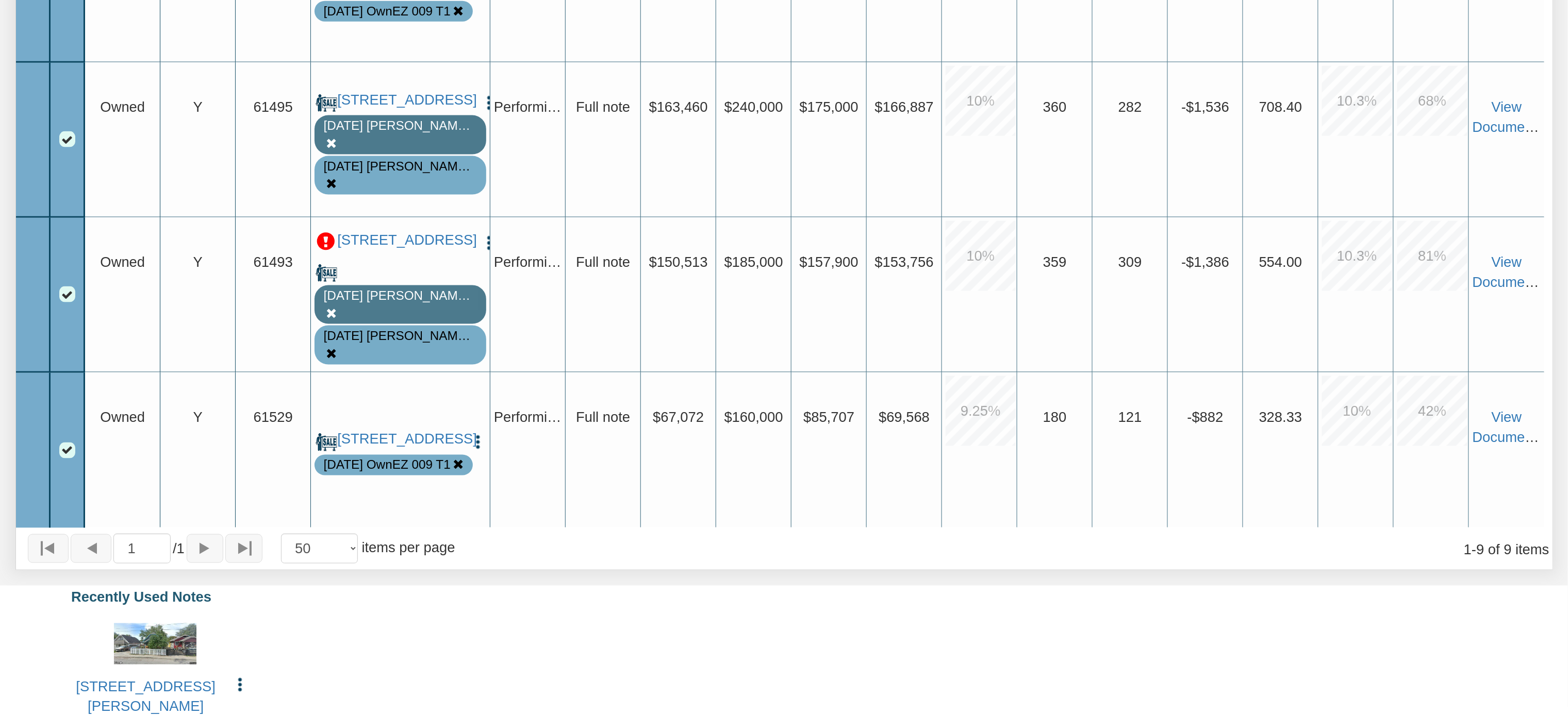
click at [324, 236] on p at bounding box center [326, 241] width 19 height 19
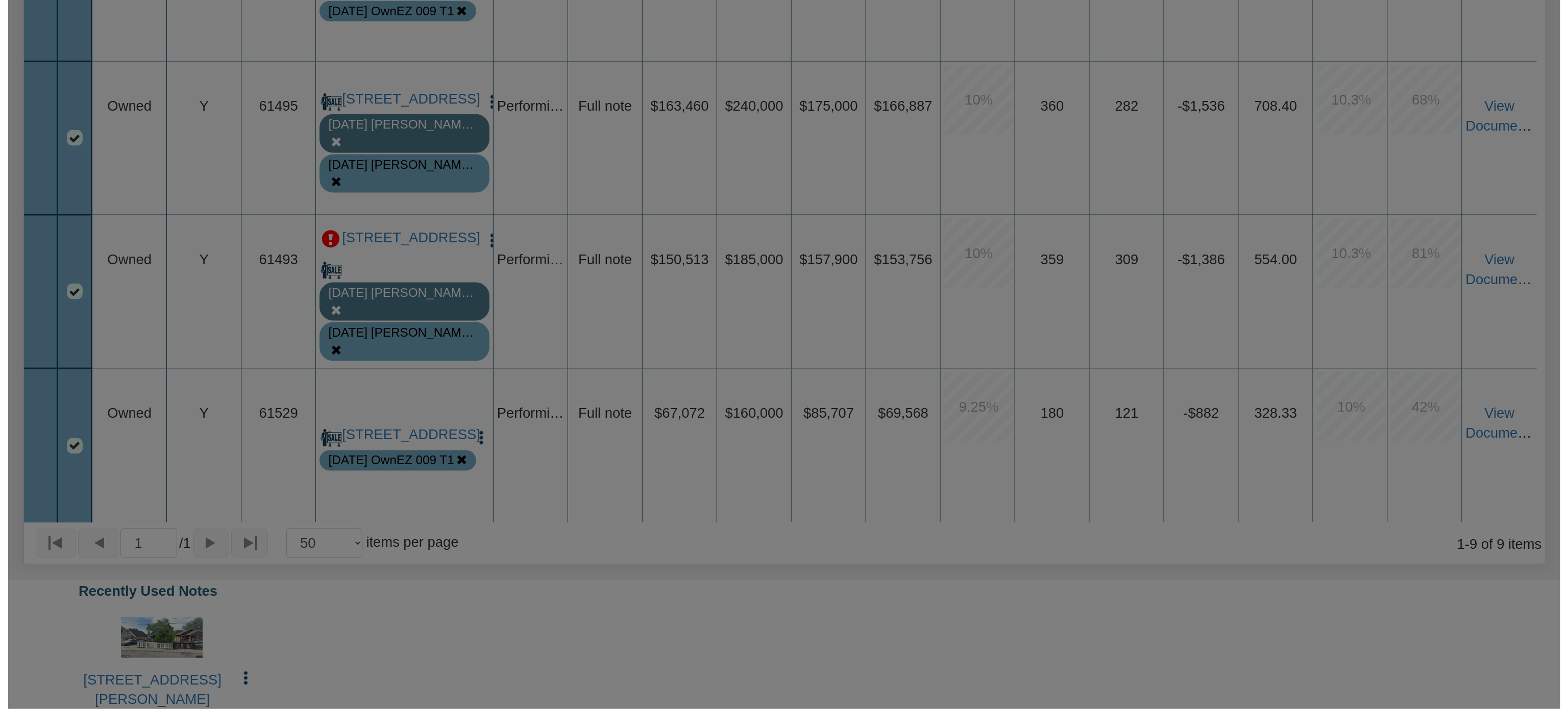
scroll to position [597, 0]
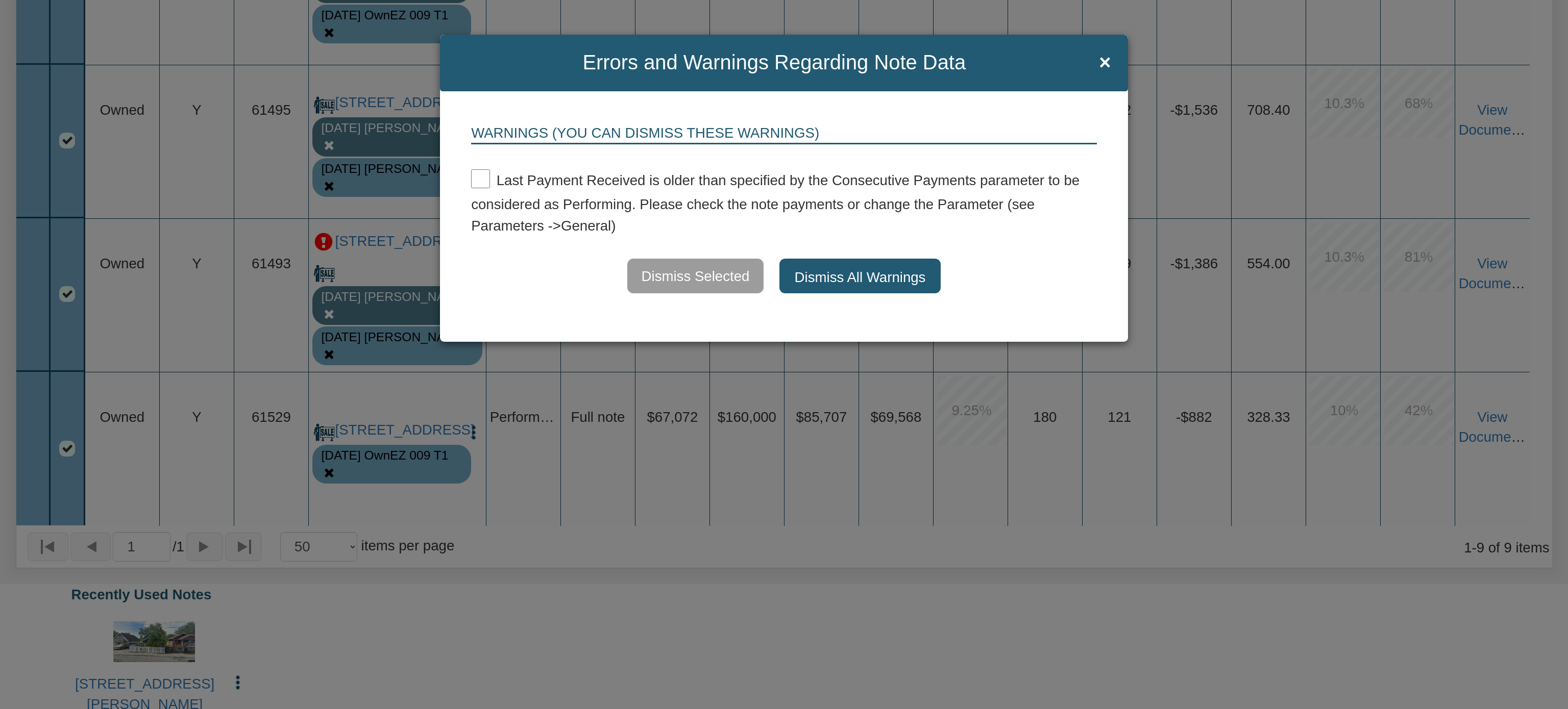
click at [829, 277] on button "Dismiss All Warnings" at bounding box center [860, 275] width 162 height 34
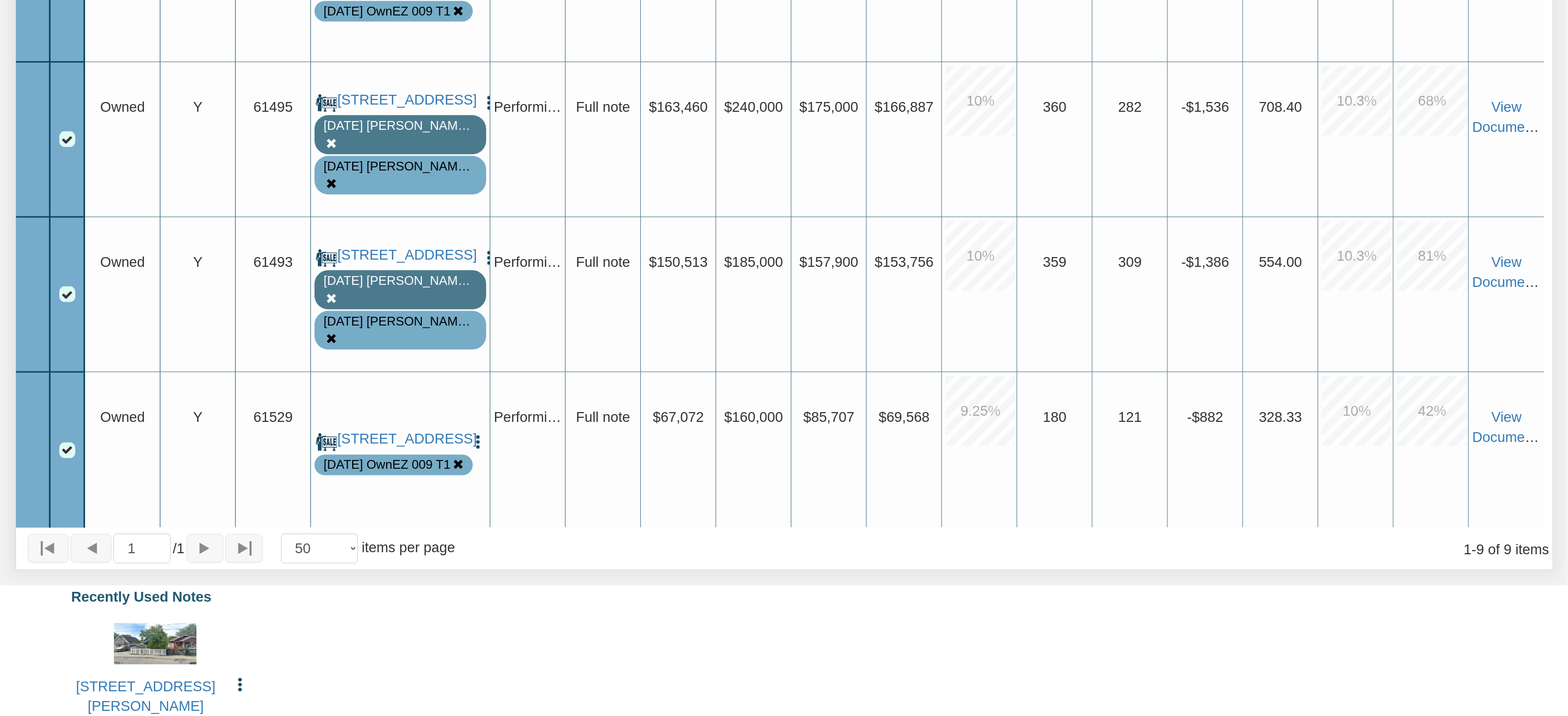
scroll to position [815, 0]
